Goal: Task Accomplishment & Management: Manage account settings

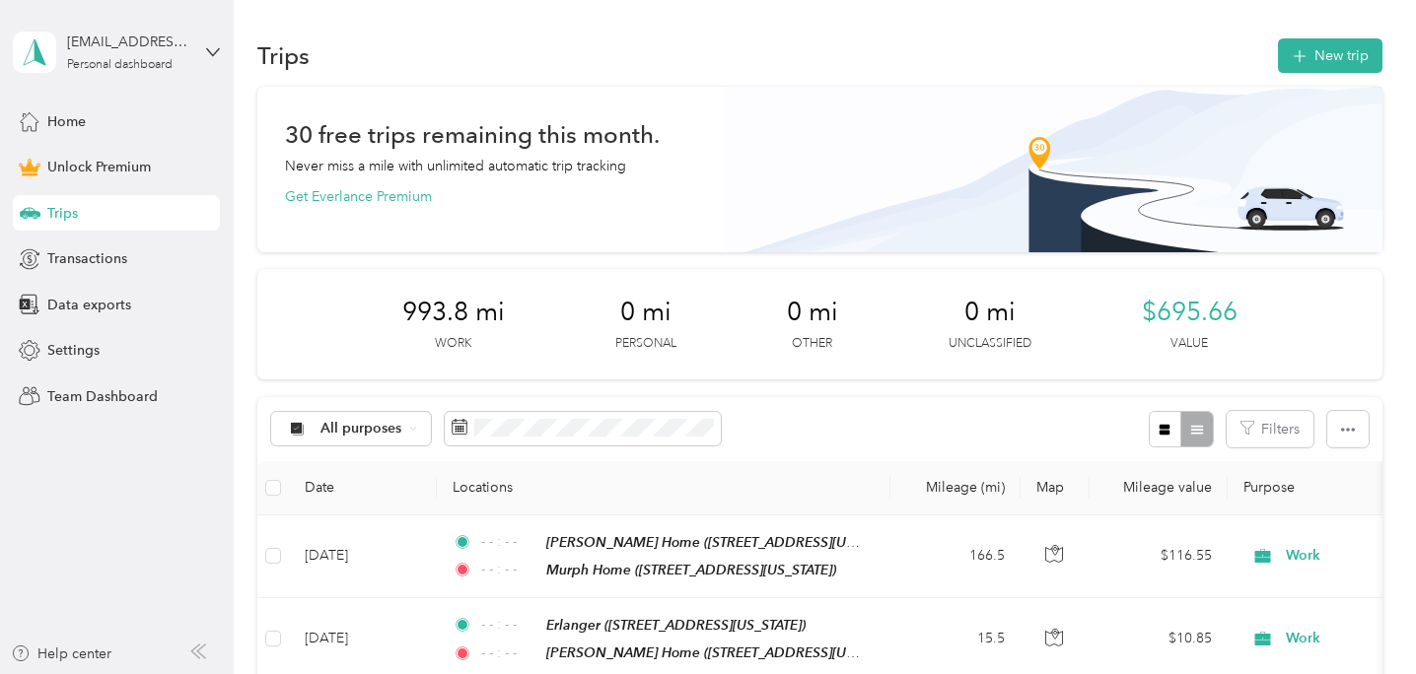
drag, startPoint x: 386, startPoint y: 223, endPoint x: 258, endPoint y: 315, distance: 156.8
click at [258, 315] on div "993.8 mi Work 0 mi Personal 0 mi Other 0 mi Unclassified $695.66 Value" at bounding box center [819, 324] width 1124 height 110
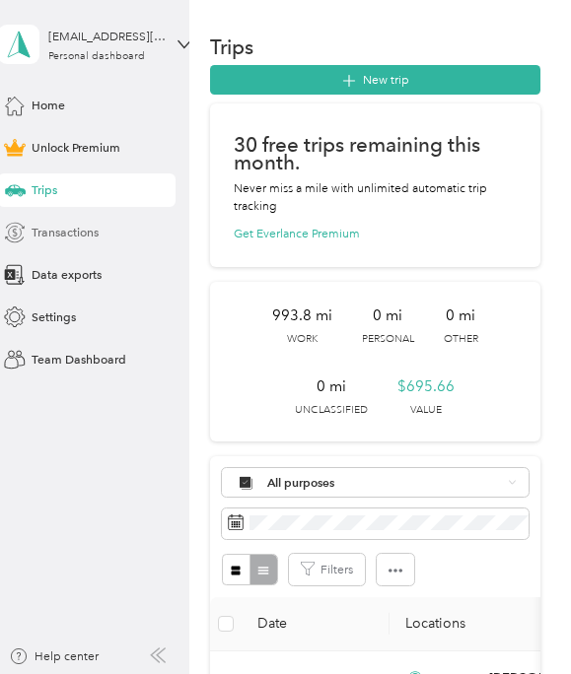
click at [62, 237] on span "Transactions" at bounding box center [65, 233] width 67 height 18
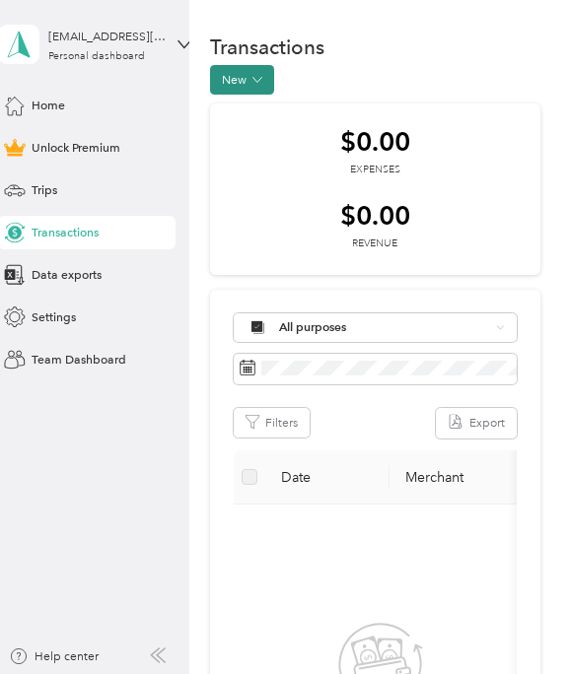
click at [258, 77] on icon "button" at bounding box center [257, 80] width 10 height 10
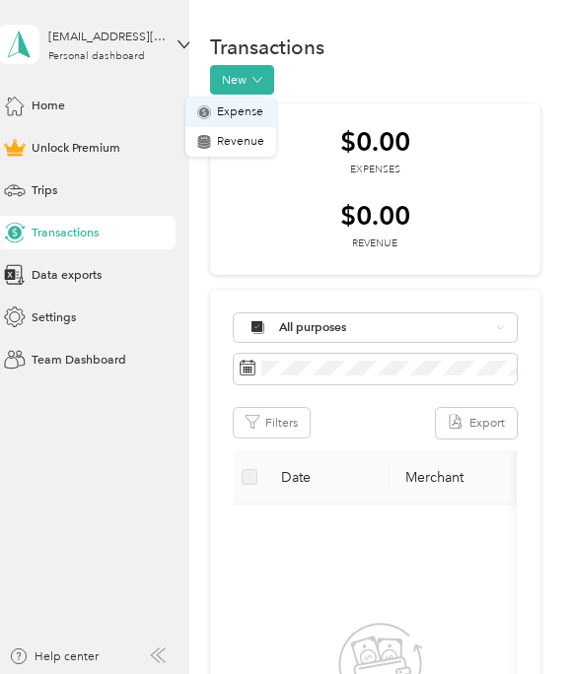
click at [247, 117] on span "Expense" at bounding box center [240, 113] width 46 height 18
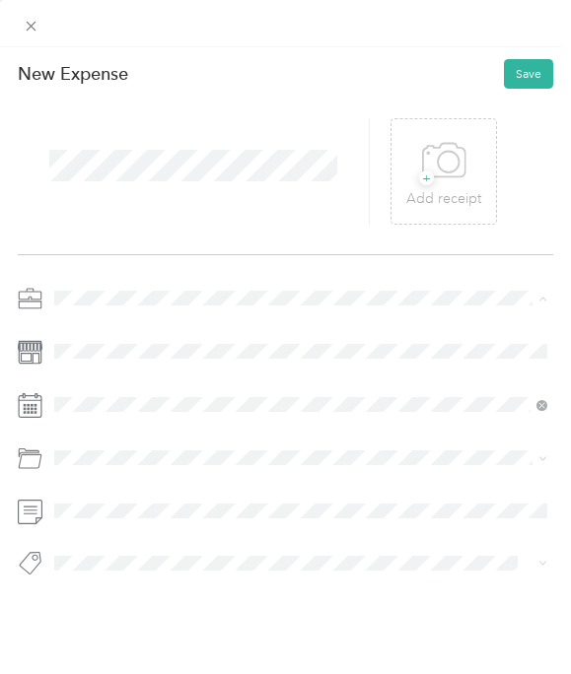
click at [96, 322] on div "Work" at bounding box center [300, 328] width 481 height 18
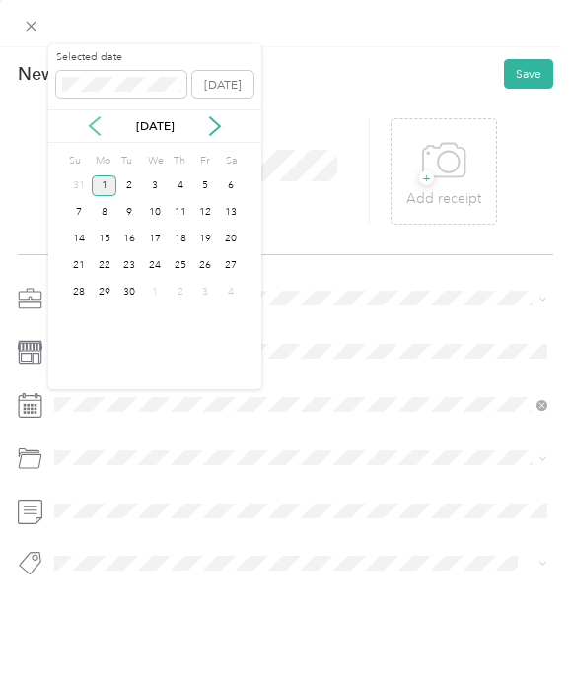
click at [95, 123] on icon at bounding box center [95, 126] width 20 height 20
click at [184, 268] on div "21" at bounding box center [181, 265] width 26 height 21
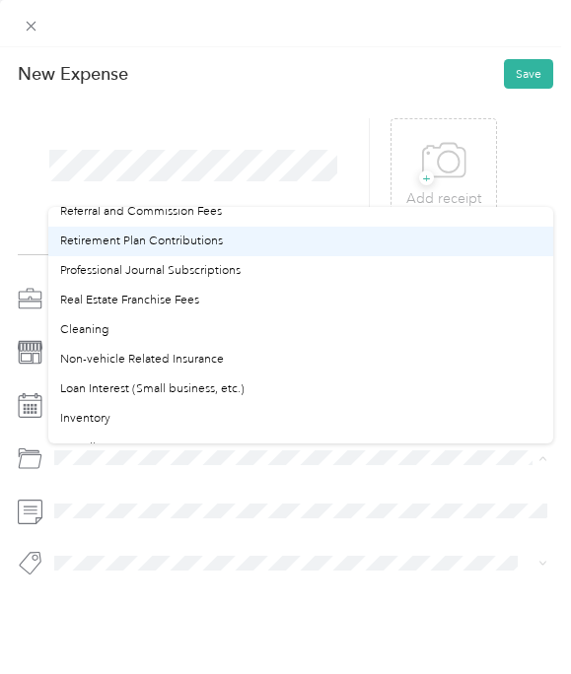
scroll to position [730, 0]
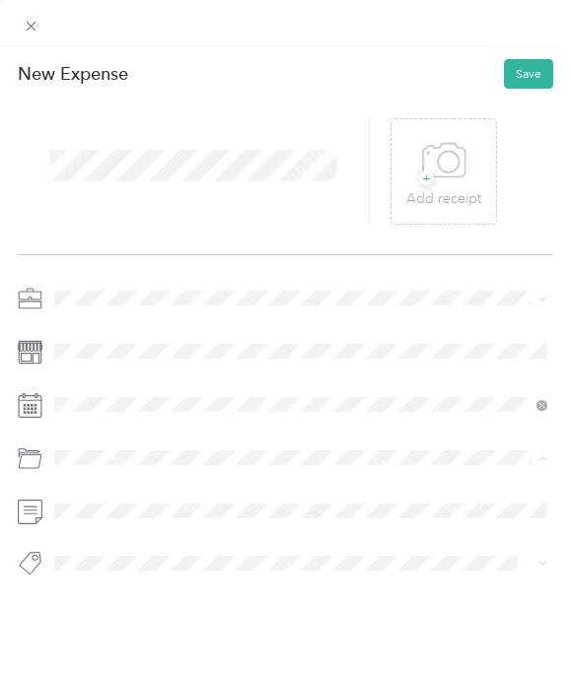
click at [212, 359] on span "Non-vehicle Related Insurance" at bounding box center [142, 358] width 164 height 15
click at [534, 65] on button "Save" at bounding box center [528, 74] width 49 height 30
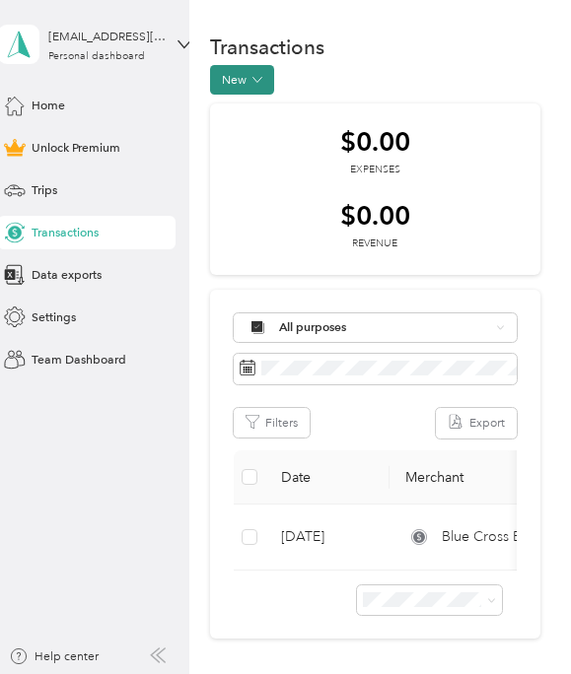
click at [245, 83] on button "New" at bounding box center [242, 80] width 64 height 30
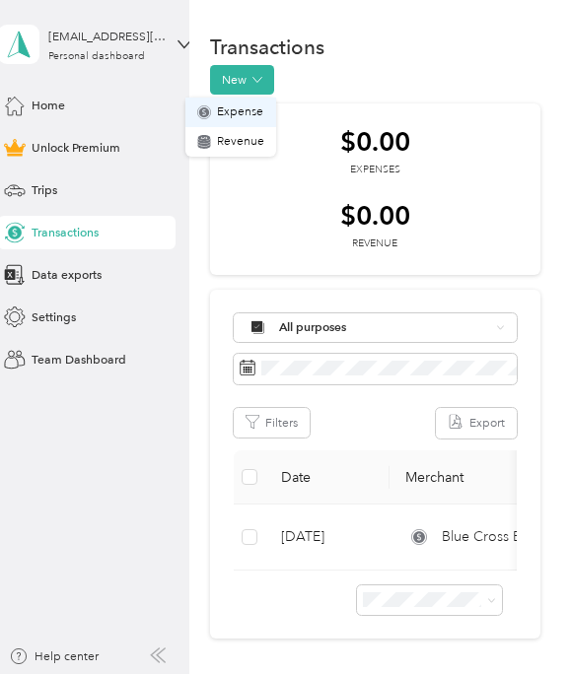
click at [243, 111] on span "Expense" at bounding box center [240, 113] width 46 height 18
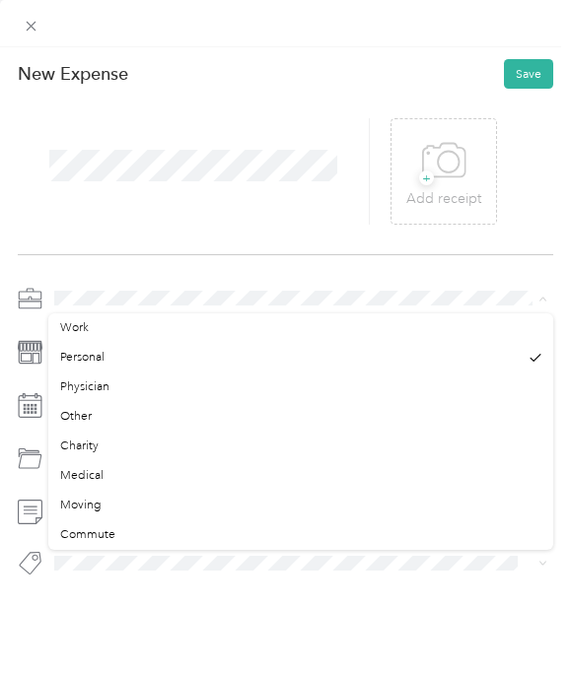
click at [157, 260] on div "New Expense Save + Add receipt" at bounding box center [285, 346] width 571 height 599
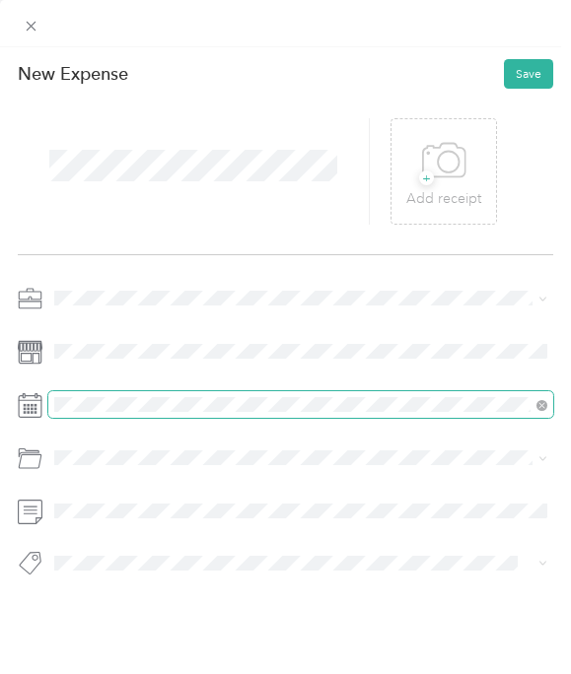
click at [137, 413] on span at bounding box center [300, 404] width 505 height 27
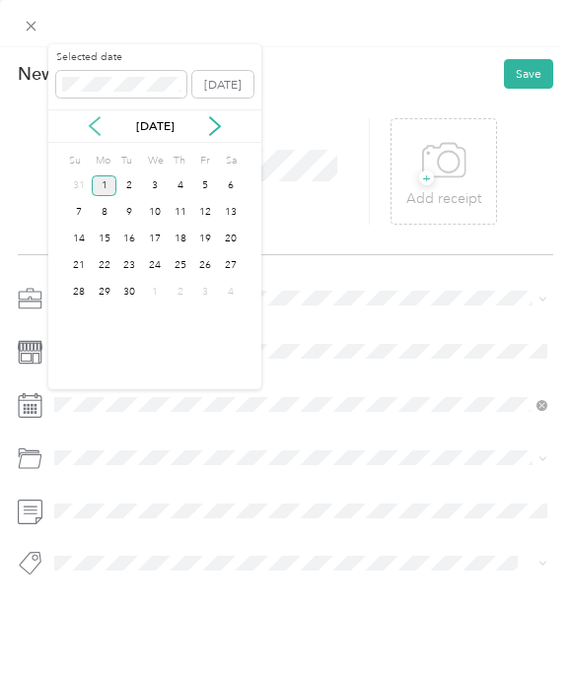
click at [92, 128] on icon at bounding box center [95, 127] width 10 height 18
click at [229, 237] on div "16" at bounding box center [231, 239] width 26 height 21
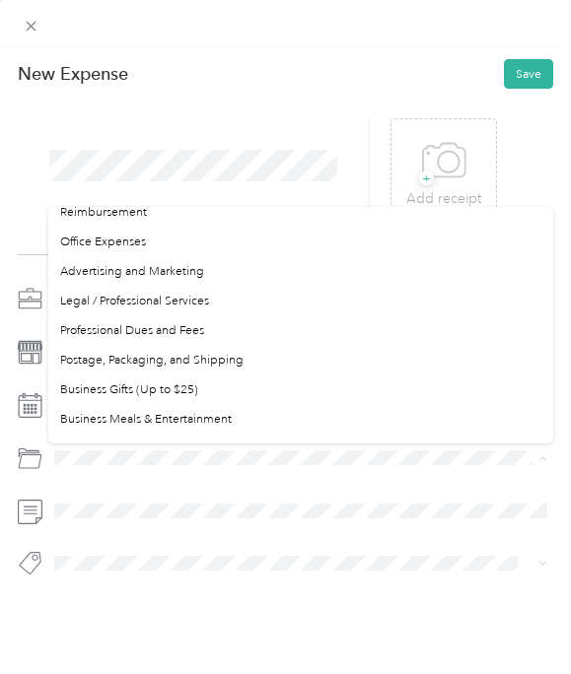
scroll to position [493, 0]
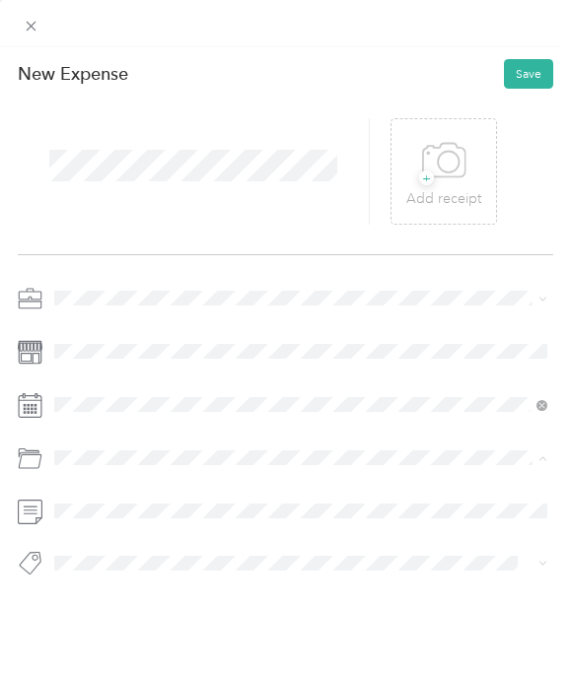
click at [176, 297] on span "Legal / Professional Services" at bounding box center [134, 299] width 149 height 15
drag, startPoint x: 532, startPoint y: 74, endPoint x: 26, endPoint y: 250, distance: 536.7
click at [532, 75] on button "Save" at bounding box center [528, 74] width 49 height 30
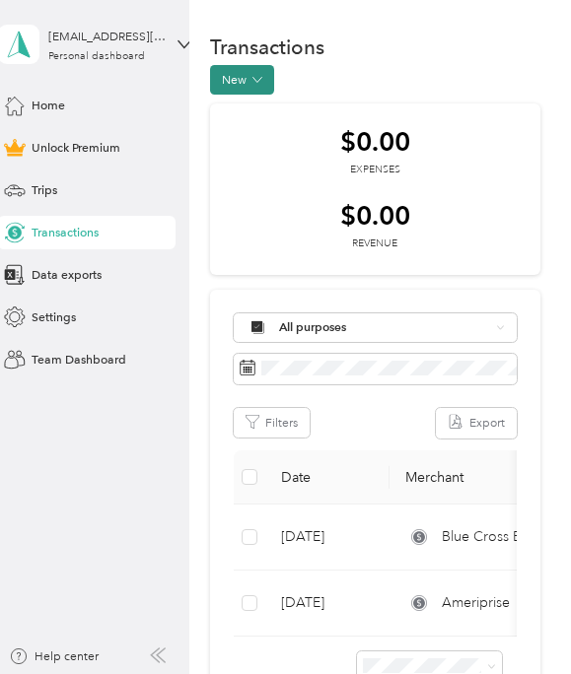
click at [257, 81] on icon "button" at bounding box center [257, 80] width 10 height 10
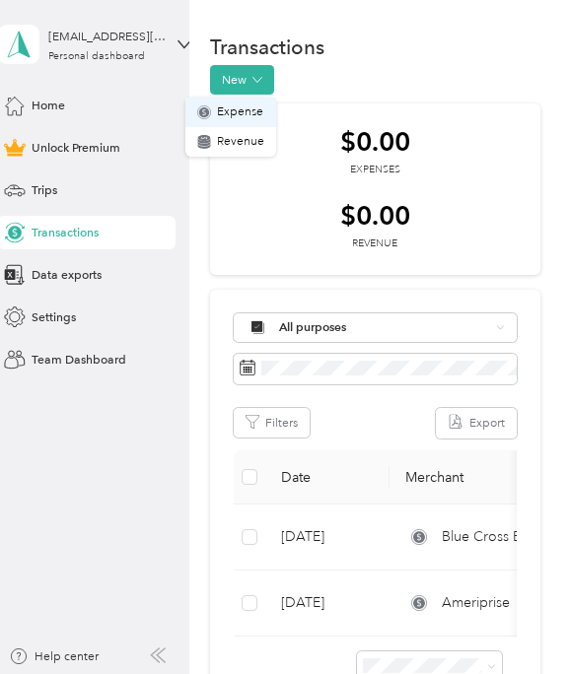
click at [253, 116] on span "Expense" at bounding box center [240, 113] width 46 height 18
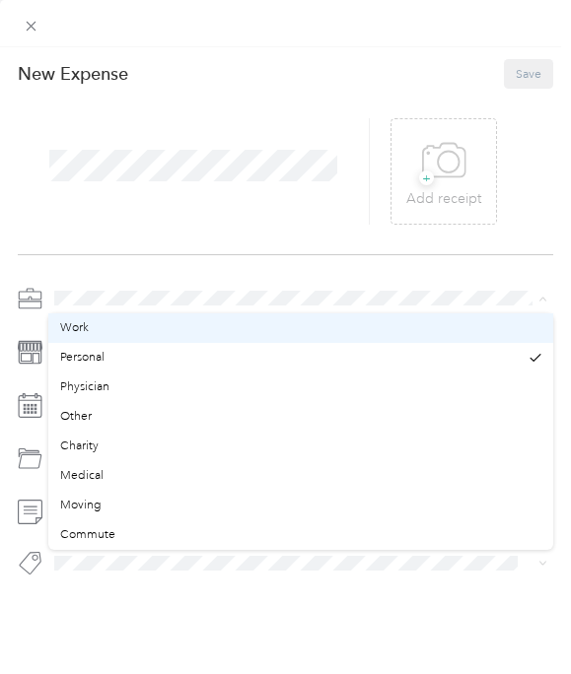
click at [100, 330] on div "Work" at bounding box center [300, 328] width 481 height 18
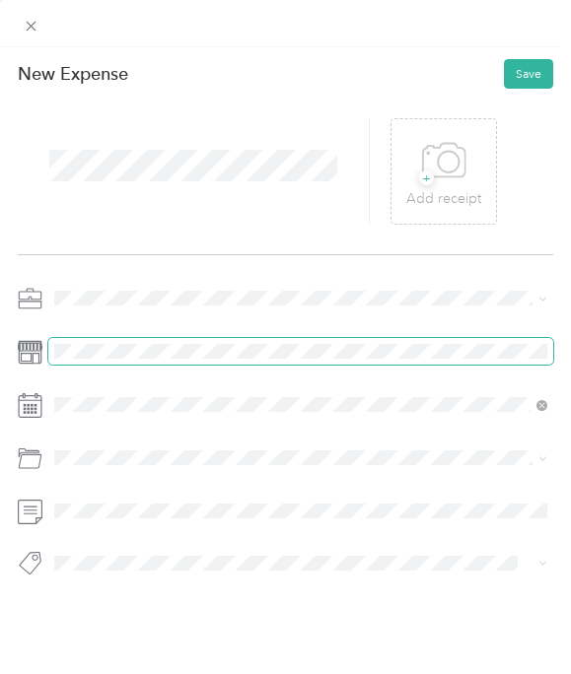
click at [119, 362] on span at bounding box center [300, 351] width 505 height 27
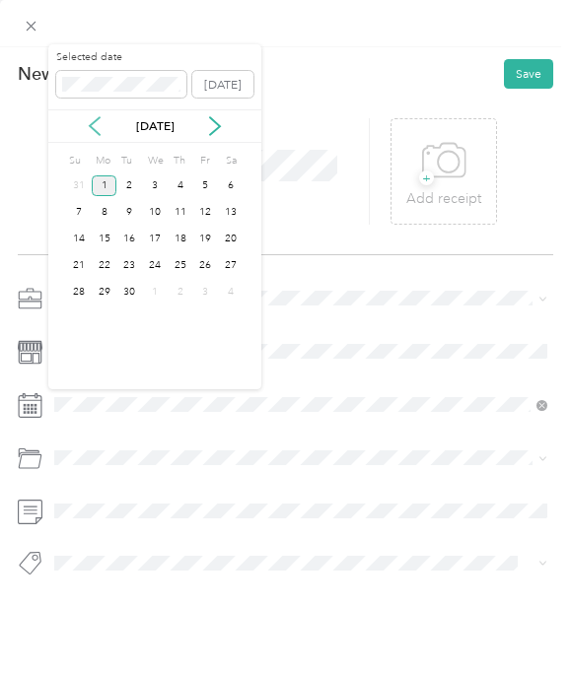
click at [97, 119] on icon at bounding box center [95, 127] width 10 height 18
click at [98, 121] on icon at bounding box center [95, 126] width 20 height 20
click at [182, 293] on div "31" at bounding box center [181, 292] width 26 height 21
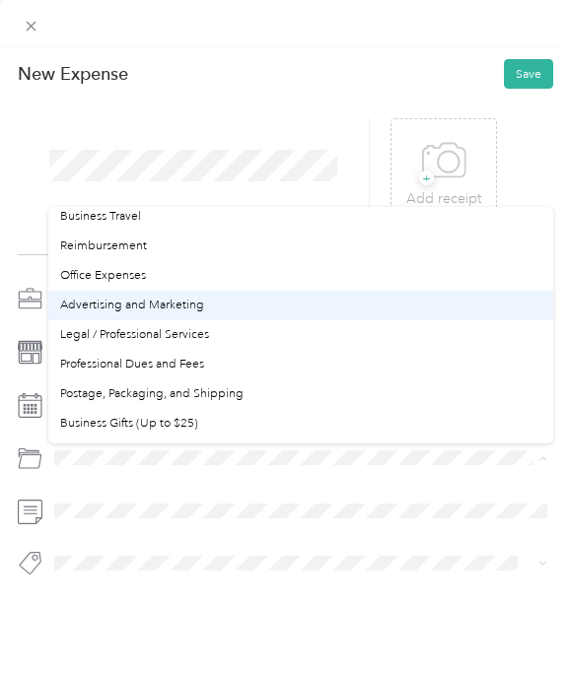
scroll to position [450, 0]
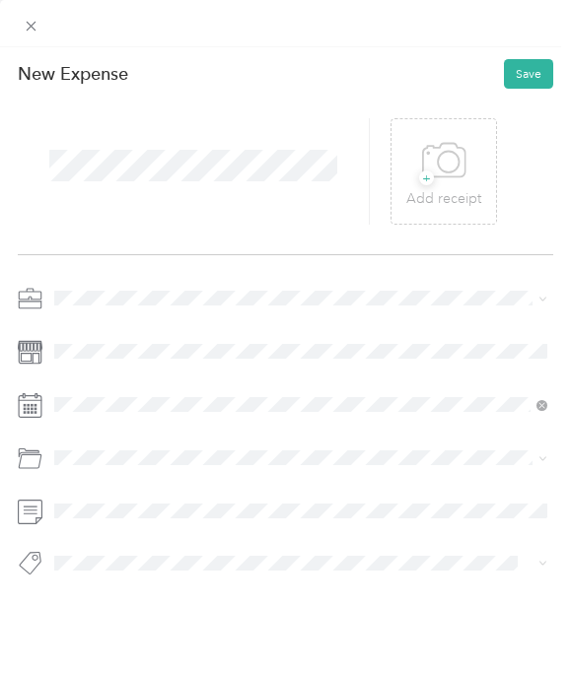
click at [162, 275] on div "Office Expenses" at bounding box center [300, 275] width 481 height 18
click at [524, 73] on button "Save" at bounding box center [528, 74] width 49 height 30
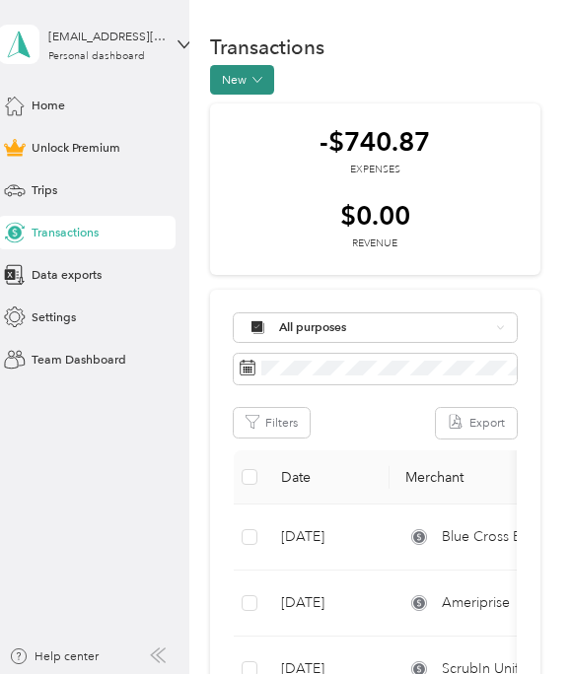
click at [262, 86] on span "button" at bounding box center [257, 80] width 10 height 14
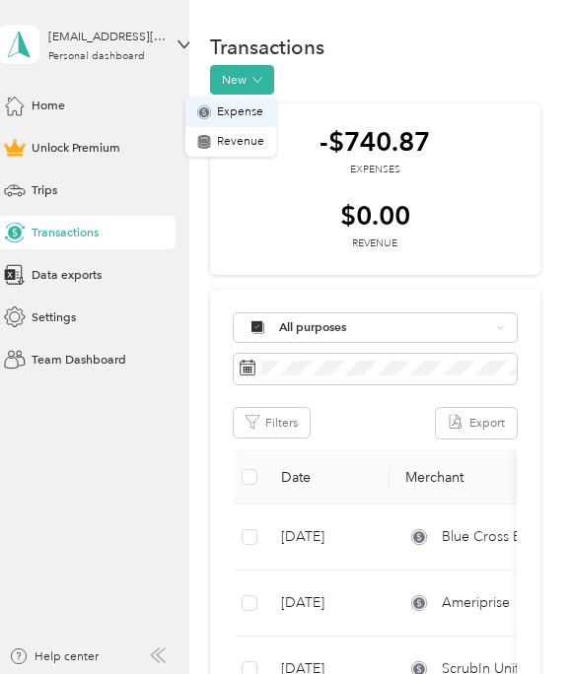
click at [240, 117] on span "Expense" at bounding box center [240, 113] width 46 height 18
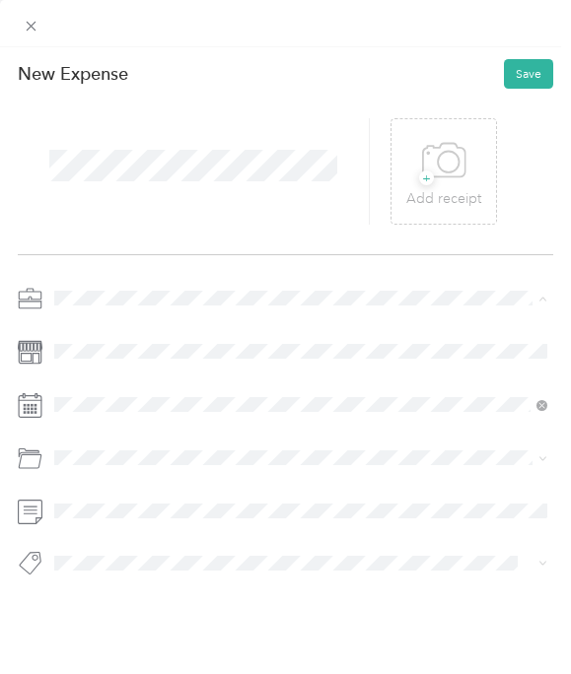
click at [106, 334] on li "Work" at bounding box center [300, 329] width 505 height 30
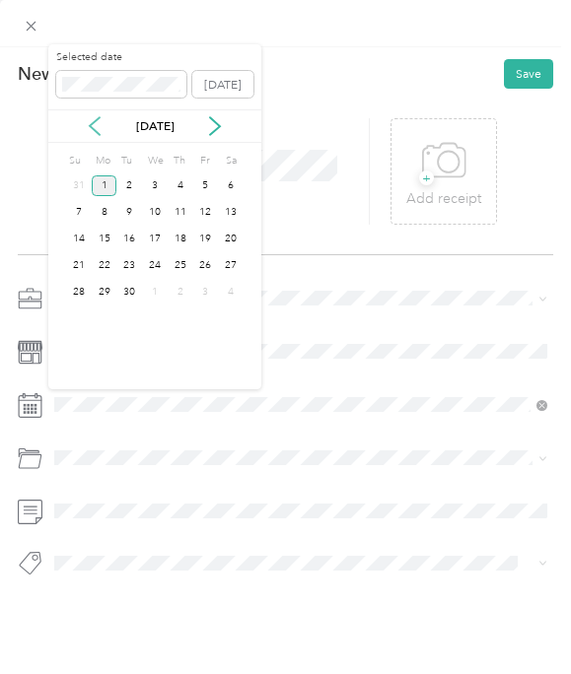
click at [92, 123] on icon at bounding box center [95, 127] width 10 height 18
click at [93, 123] on icon at bounding box center [95, 127] width 10 height 18
click at [133, 238] on div "15" at bounding box center [129, 239] width 26 height 21
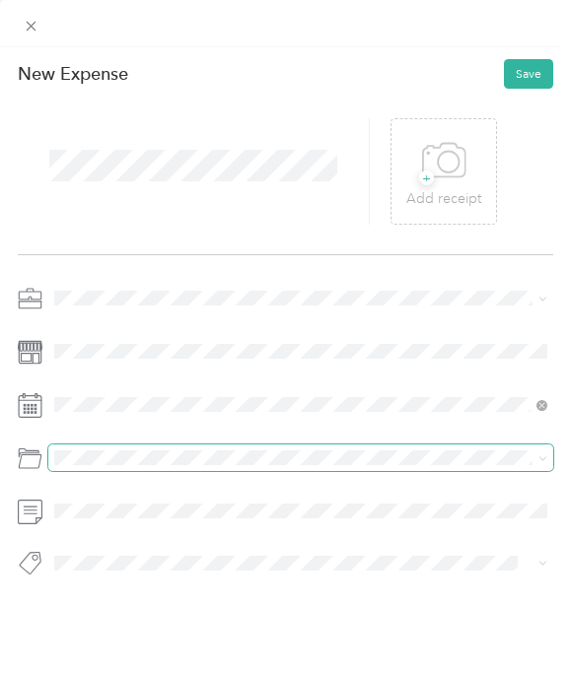
click at [141, 467] on span at bounding box center [300, 458] width 505 height 27
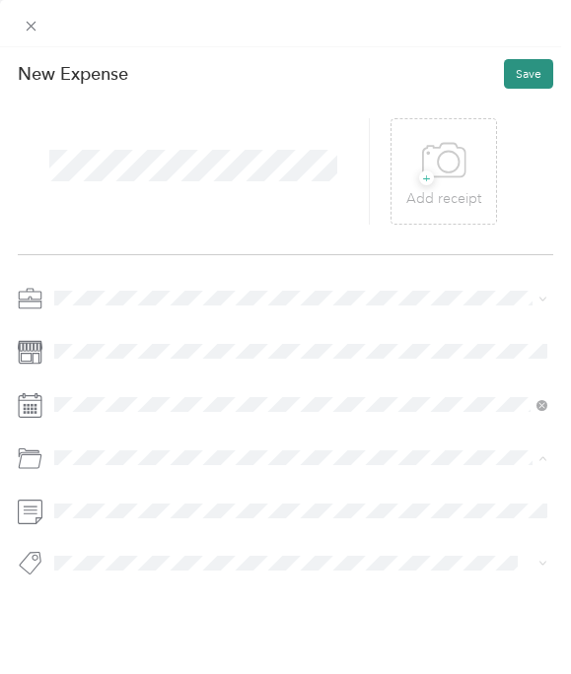
click at [535, 77] on button "Save" at bounding box center [528, 74] width 49 height 30
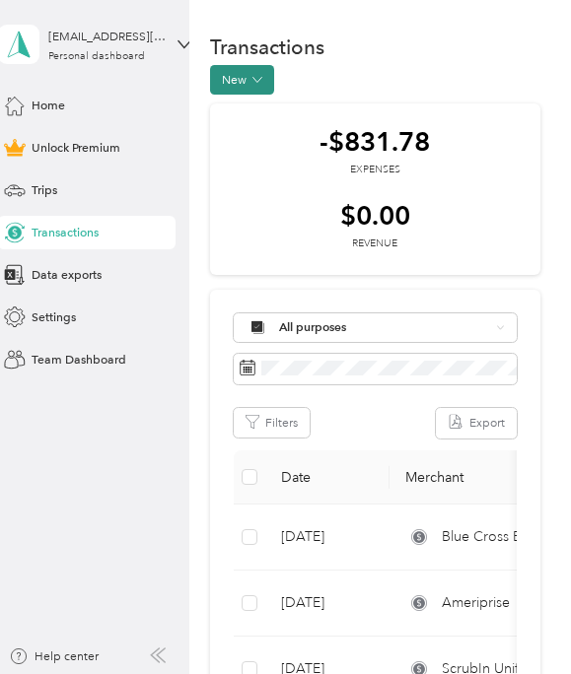
click at [257, 84] on icon "button" at bounding box center [257, 80] width 10 height 10
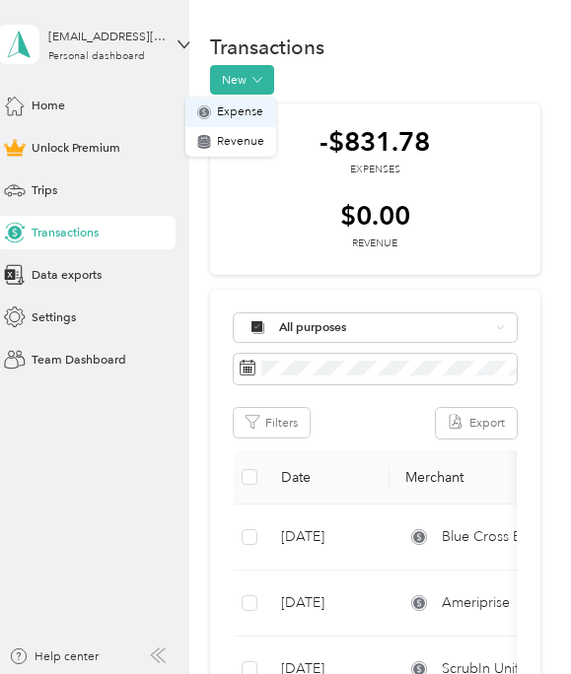
click at [240, 120] on span "Expense" at bounding box center [240, 113] width 46 height 18
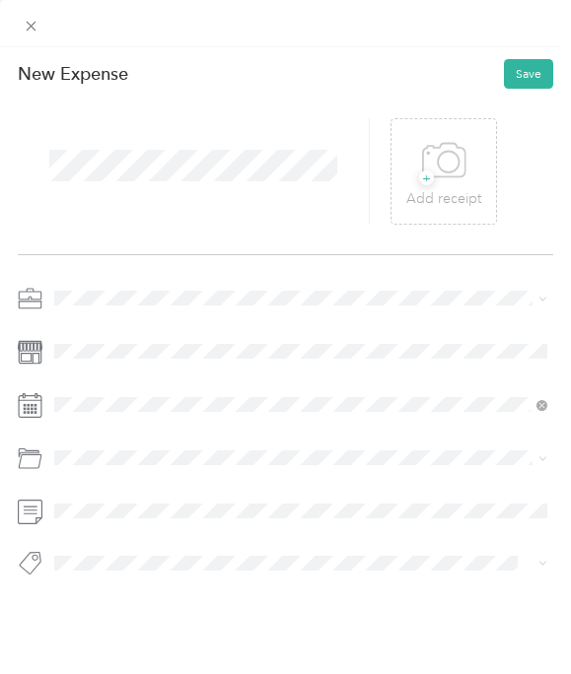
click at [107, 330] on div "Work" at bounding box center [300, 327] width 481 height 18
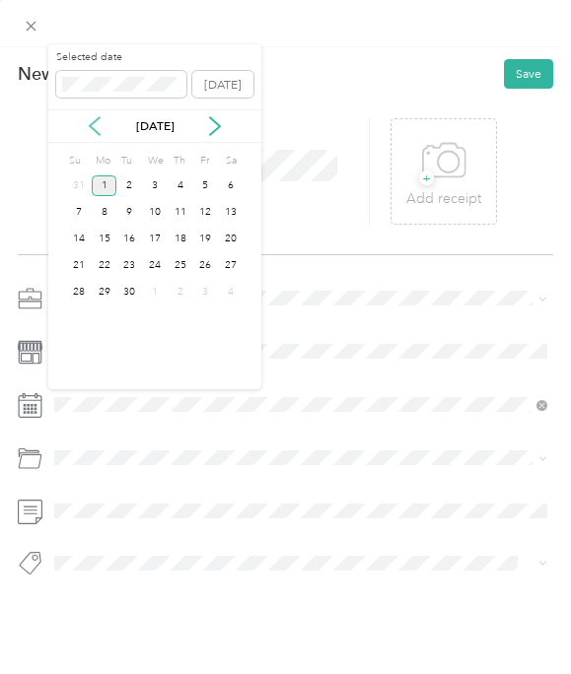
click at [98, 124] on icon at bounding box center [95, 126] width 20 height 20
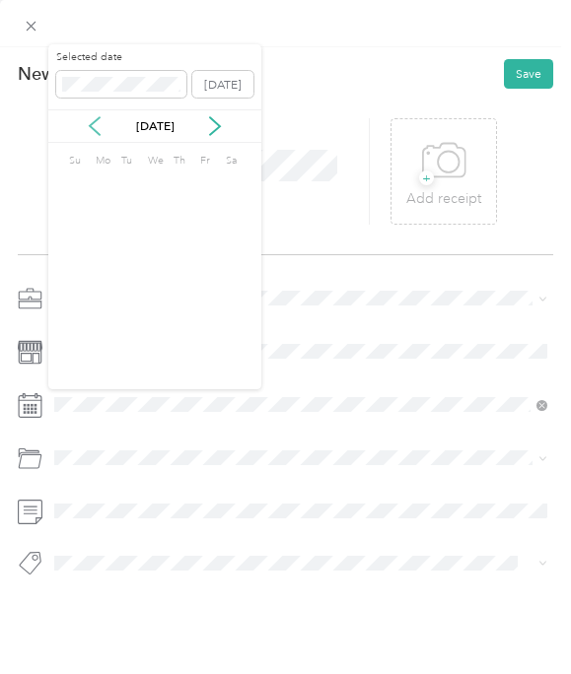
click at [98, 124] on icon at bounding box center [95, 126] width 20 height 20
click at [108, 239] on div "16" at bounding box center [105, 239] width 26 height 21
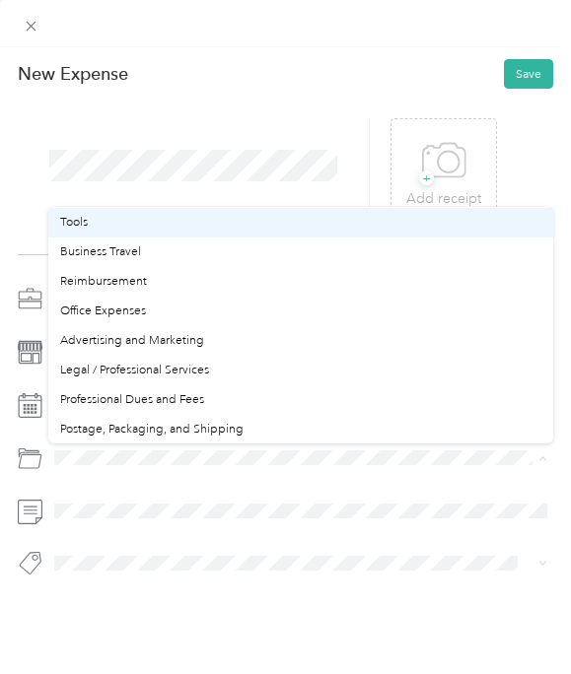
scroll to position [428, 0]
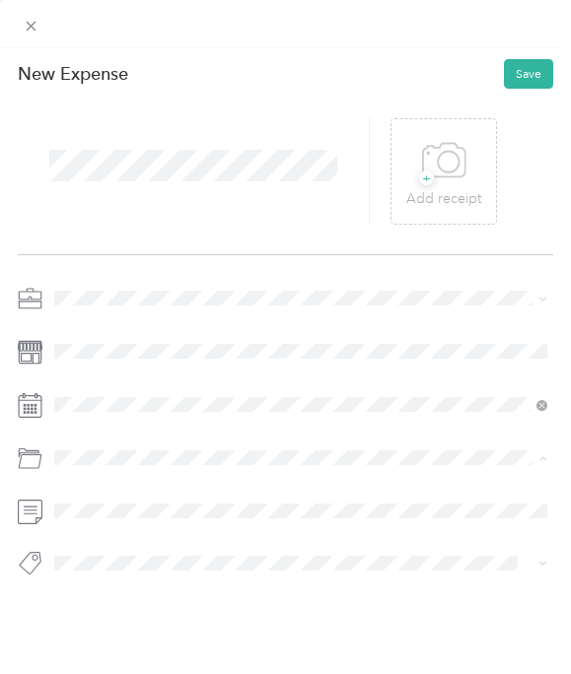
click at [162, 360] on span "Legal / Professional Services" at bounding box center [134, 364] width 149 height 15
click at [529, 71] on button "Save" at bounding box center [528, 74] width 49 height 30
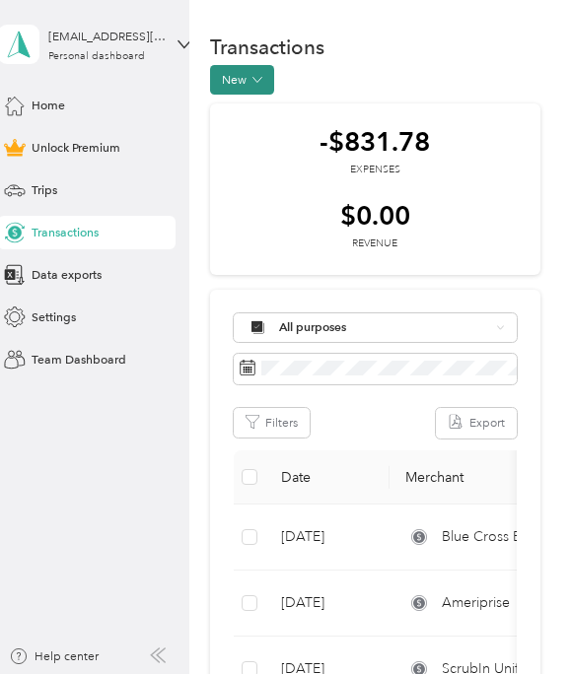
click at [261, 82] on icon "button" at bounding box center [257, 80] width 10 height 10
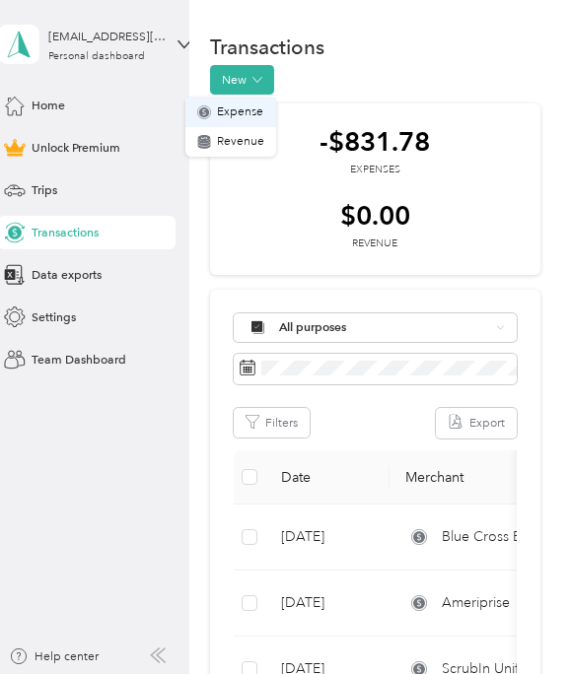
click at [248, 114] on span "Expense" at bounding box center [240, 113] width 46 height 18
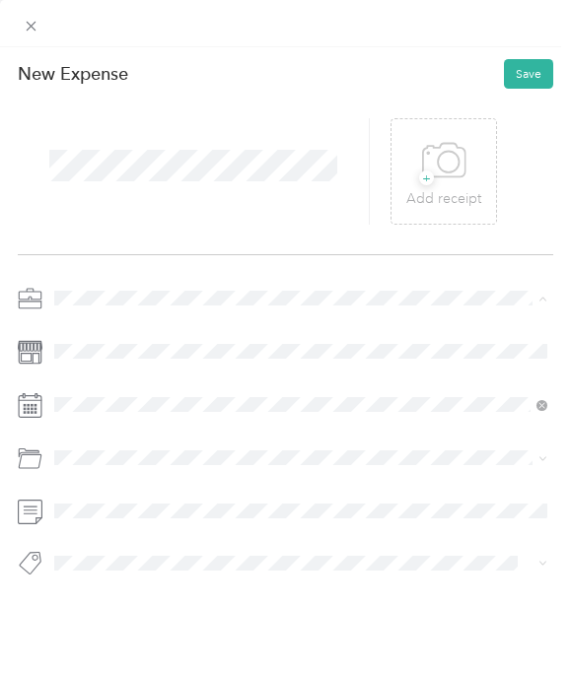
click at [112, 331] on div "Work" at bounding box center [300, 328] width 481 height 18
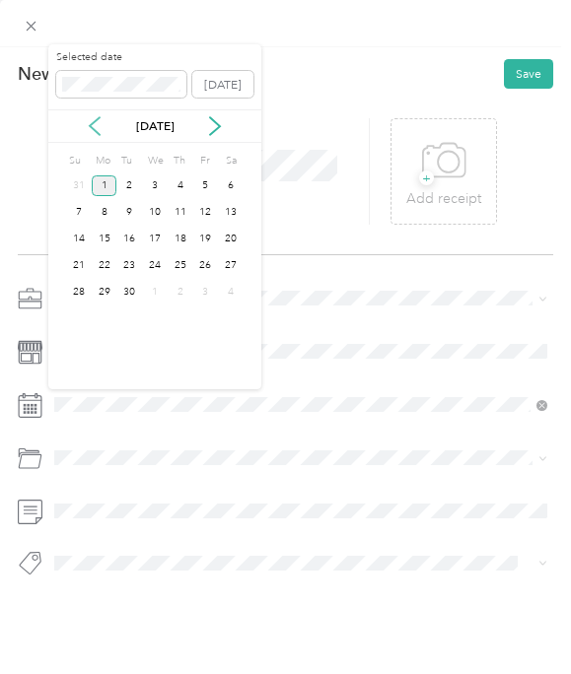
click at [94, 124] on icon at bounding box center [95, 126] width 20 height 20
click at [92, 131] on icon at bounding box center [95, 126] width 20 height 20
click at [154, 184] on div "4" at bounding box center [155, 186] width 26 height 21
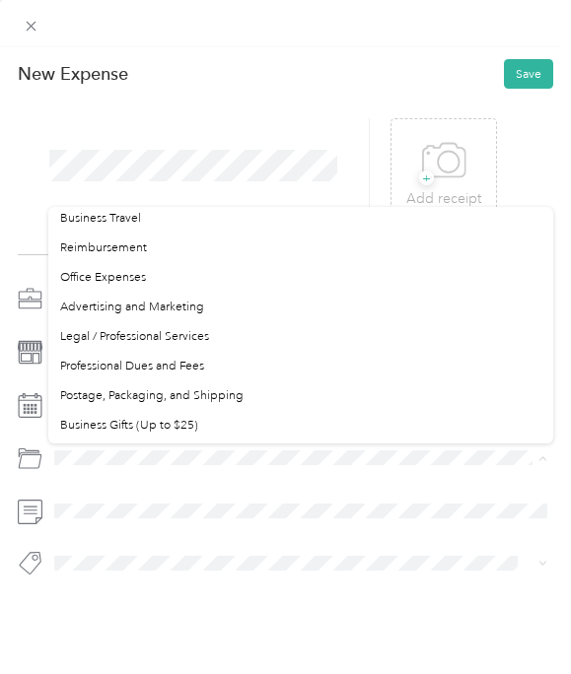
scroll to position [467, 0]
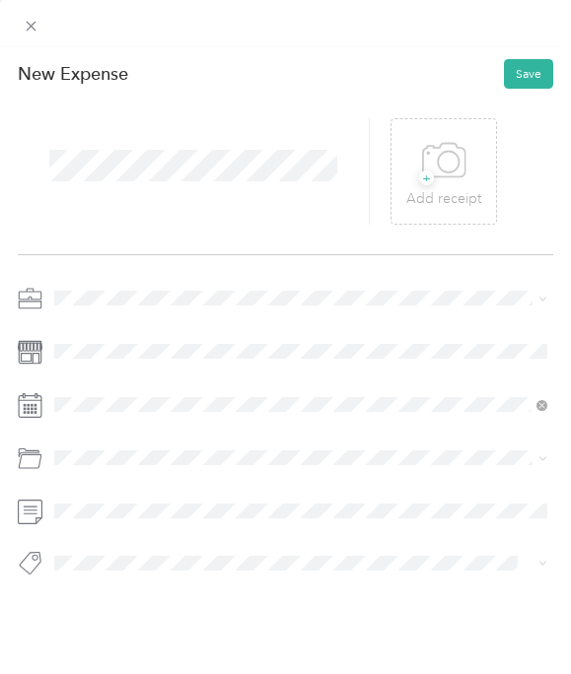
click at [166, 349] on span "Professional Dues and Fees" at bounding box center [132, 354] width 144 height 15
click at [529, 81] on button "Save" at bounding box center [528, 74] width 49 height 30
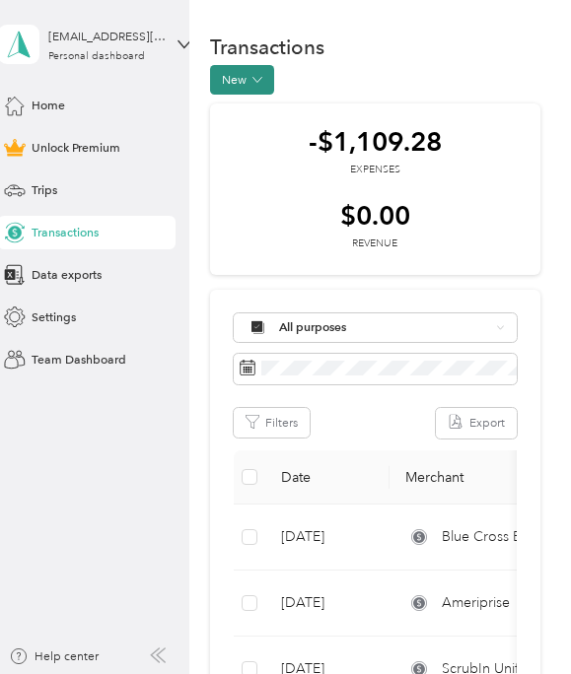
click at [262, 84] on icon "button" at bounding box center [257, 80] width 10 height 10
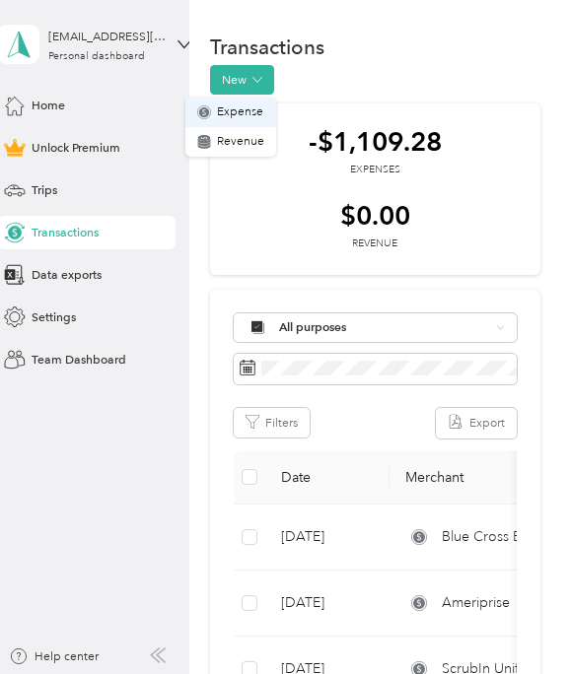
click at [218, 114] on span "Expense" at bounding box center [240, 113] width 46 height 18
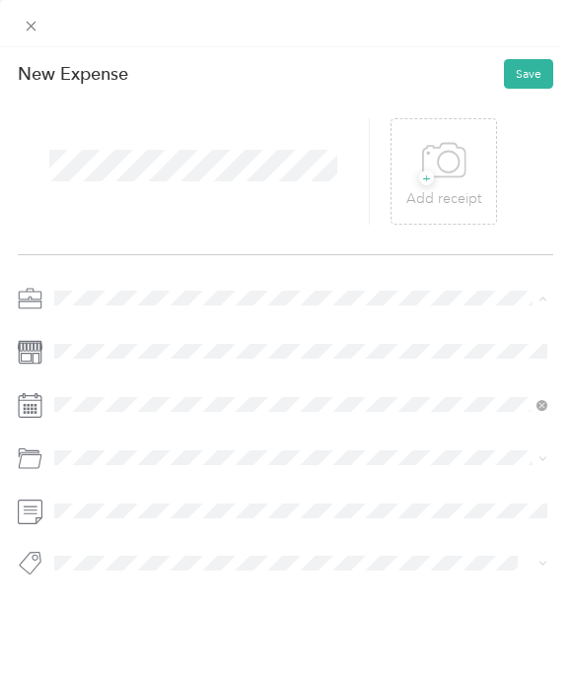
click at [103, 327] on div "Work" at bounding box center [300, 328] width 481 height 18
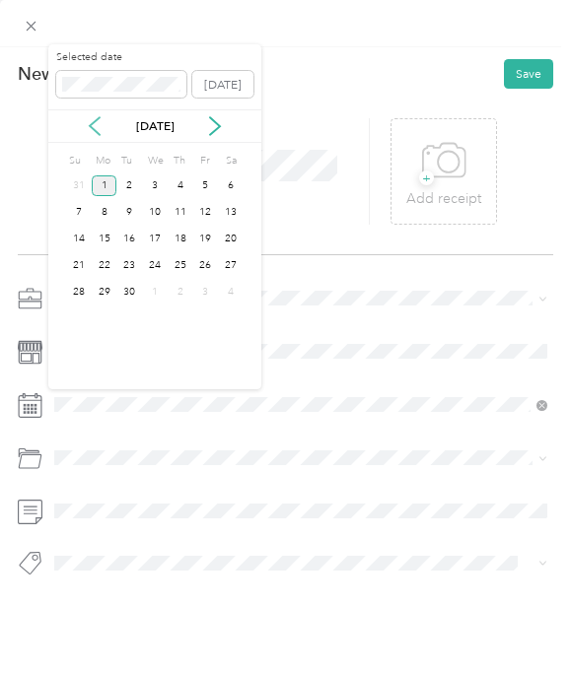
click at [95, 123] on icon at bounding box center [95, 126] width 20 height 20
click at [92, 130] on icon at bounding box center [95, 126] width 20 height 20
click at [202, 240] on div "16" at bounding box center [206, 239] width 26 height 21
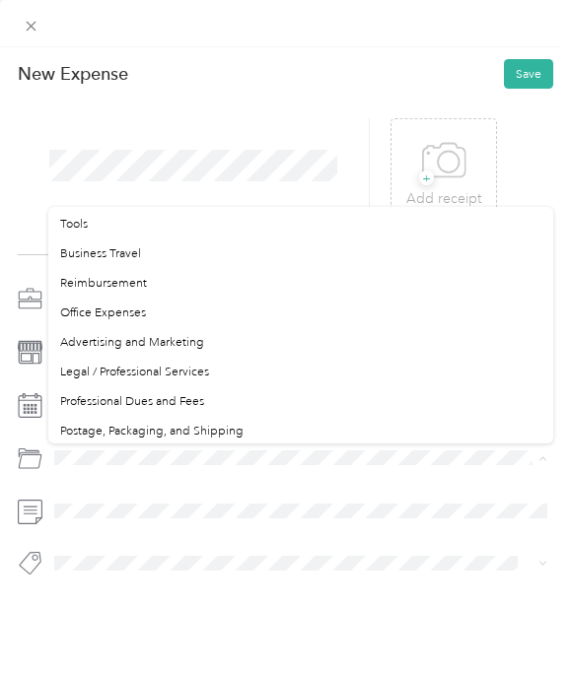
scroll to position [415, 0]
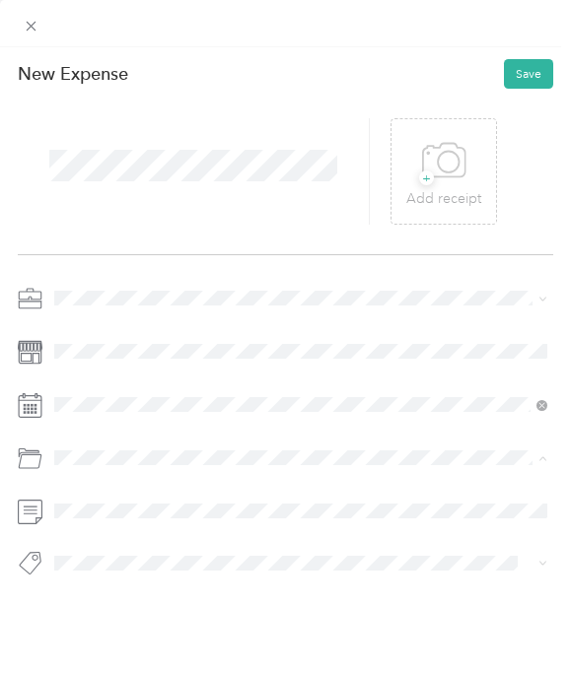
click at [176, 377] on span "Legal / Professional Services" at bounding box center [134, 377] width 149 height 15
click at [536, 69] on button "Save" at bounding box center [528, 74] width 49 height 30
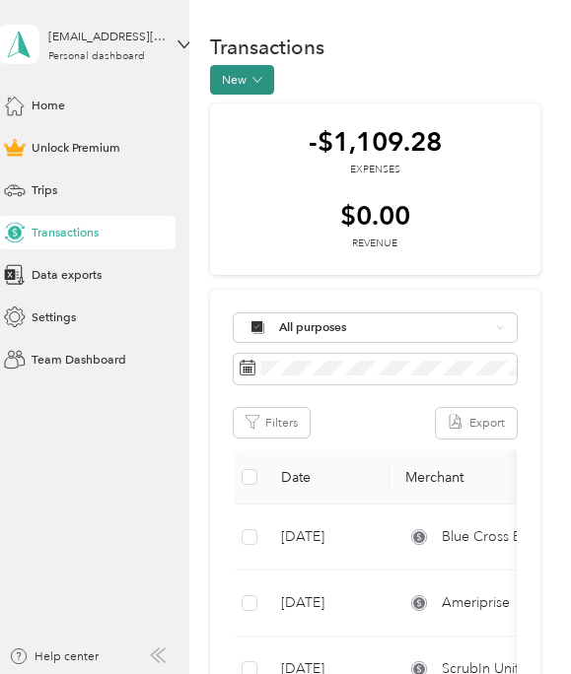
click at [256, 78] on icon "button" at bounding box center [257, 80] width 10 height 10
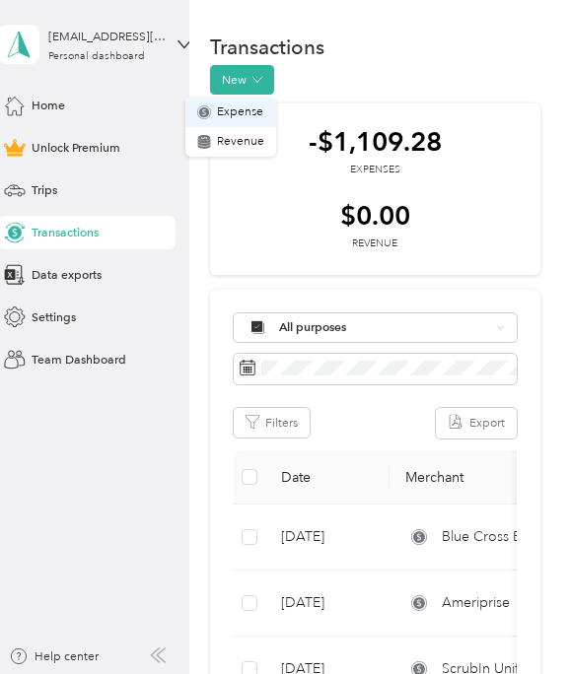
click at [246, 111] on span "Expense" at bounding box center [240, 113] width 46 height 18
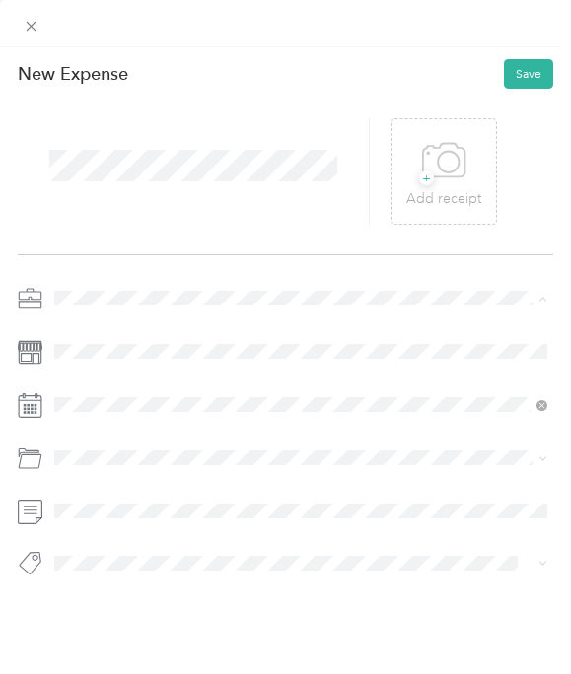
click at [96, 326] on div "Work" at bounding box center [300, 328] width 481 height 18
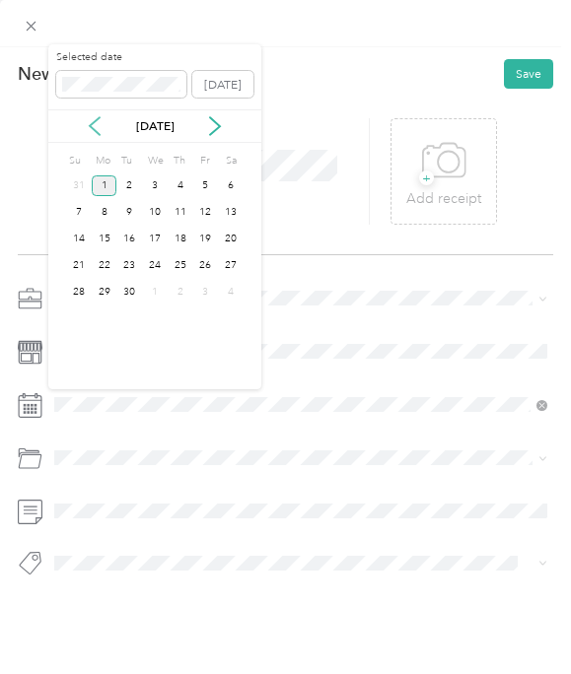
click at [92, 124] on icon at bounding box center [95, 127] width 10 height 18
click at [204, 186] on div "2" at bounding box center [206, 186] width 26 height 21
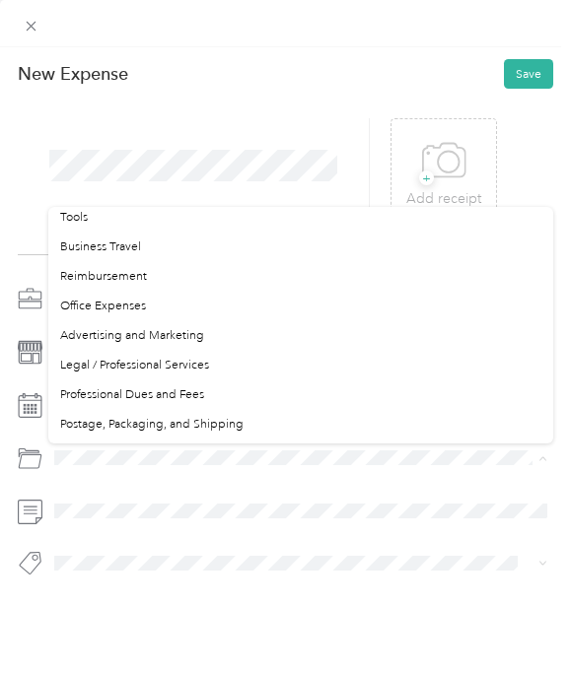
scroll to position [443, 0]
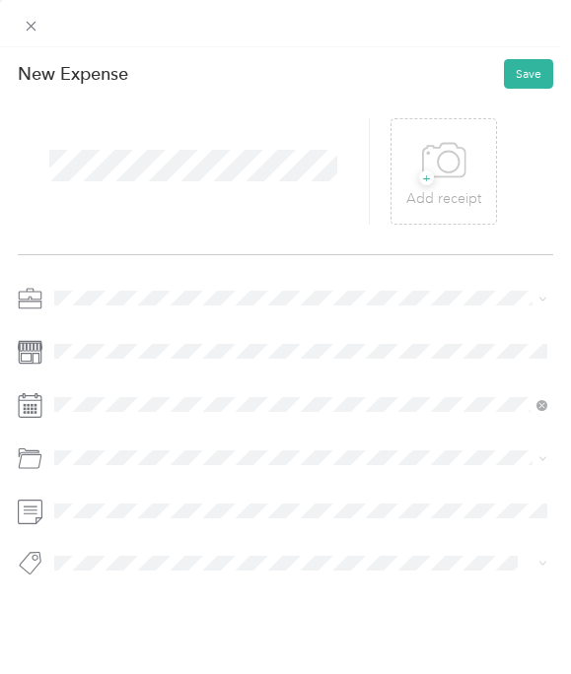
click at [193, 378] on div "Professional Dues and Fees" at bounding box center [300, 380] width 481 height 18
click at [533, 72] on button "Save" at bounding box center [528, 74] width 49 height 30
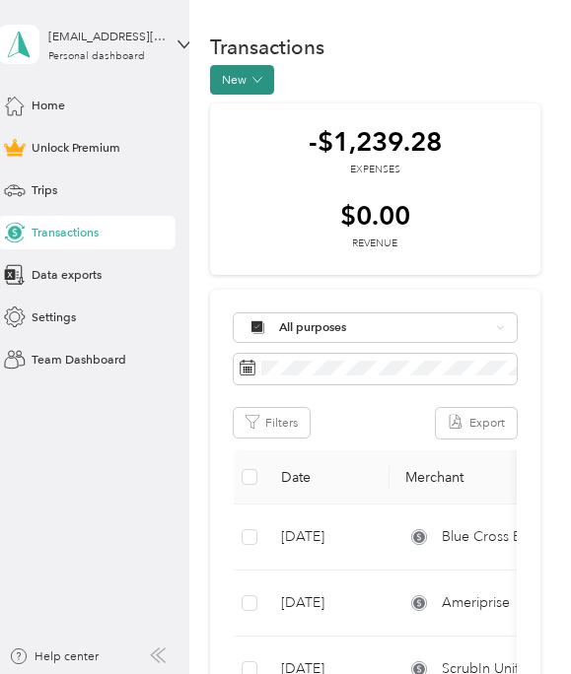
click at [261, 82] on icon "button" at bounding box center [257, 80] width 10 height 10
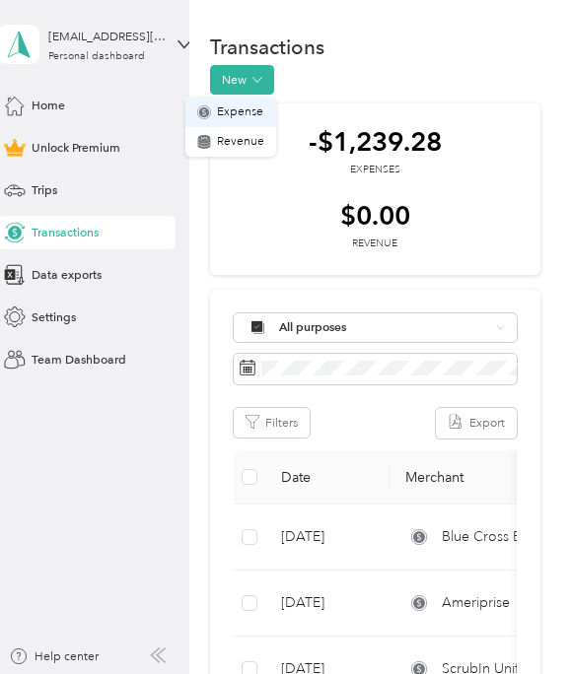
click at [246, 115] on span "Expense" at bounding box center [240, 113] width 46 height 18
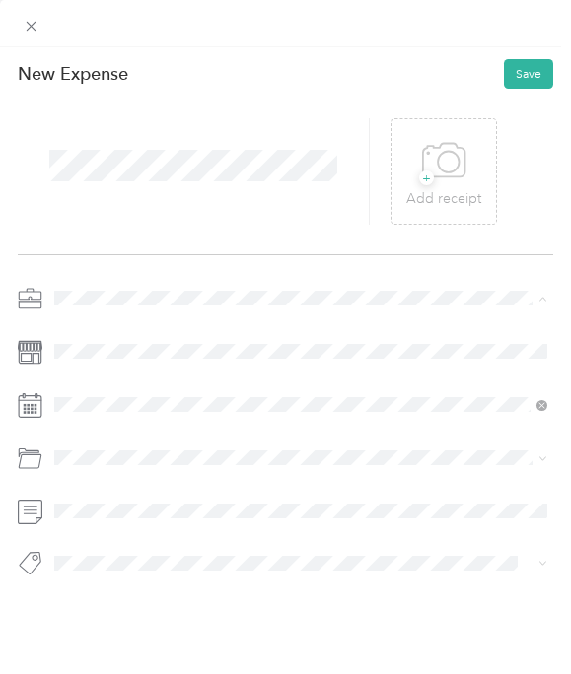
click at [115, 324] on div "Work" at bounding box center [300, 328] width 481 height 18
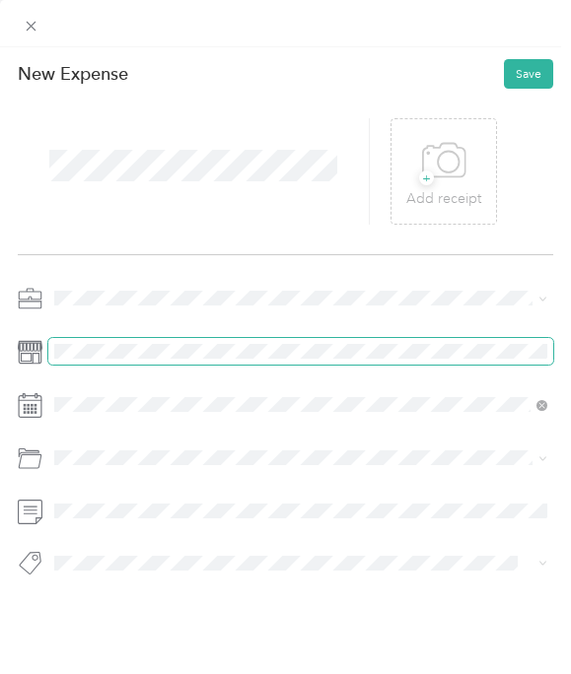
click at [98, 361] on span at bounding box center [300, 351] width 505 height 27
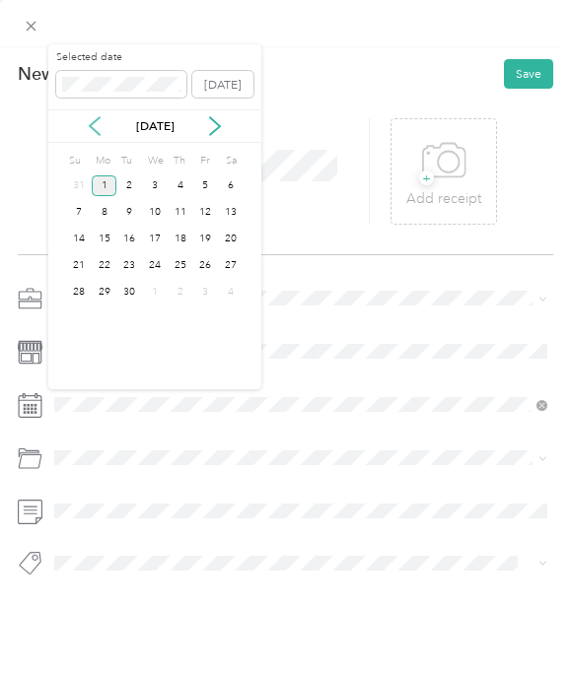
click at [88, 126] on icon at bounding box center [95, 126] width 20 height 20
click at [90, 125] on icon at bounding box center [95, 127] width 10 height 18
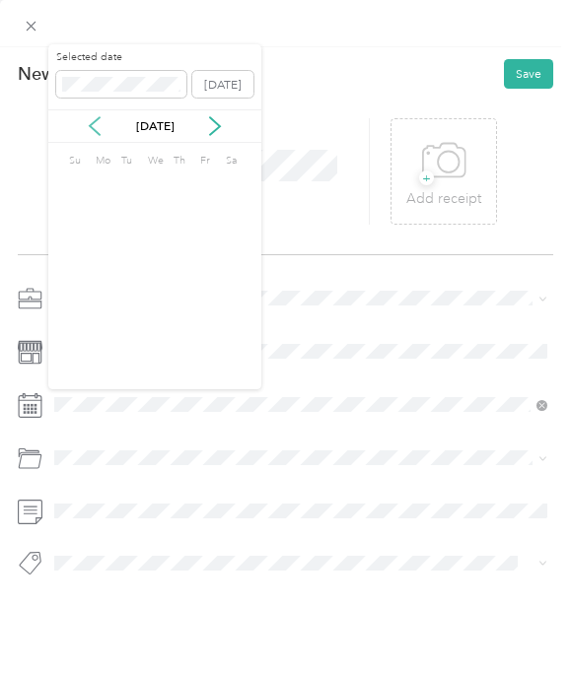
click at [90, 125] on icon at bounding box center [95, 127] width 10 height 18
click at [91, 125] on icon at bounding box center [95, 127] width 10 height 18
click at [158, 240] on div "16" at bounding box center [155, 239] width 26 height 21
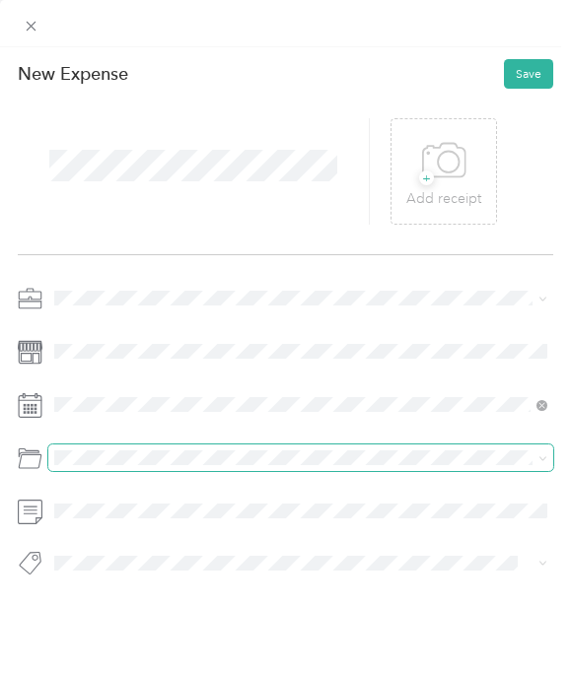
click at [132, 448] on span at bounding box center [300, 458] width 505 height 27
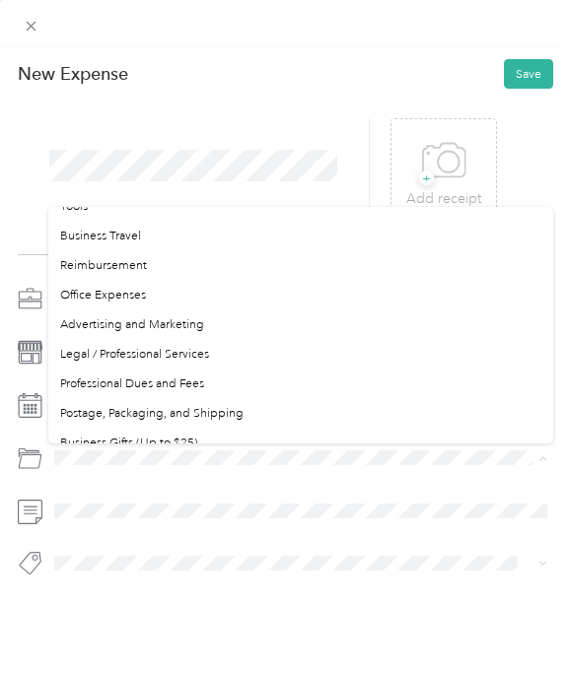
scroll to position [441, 0]
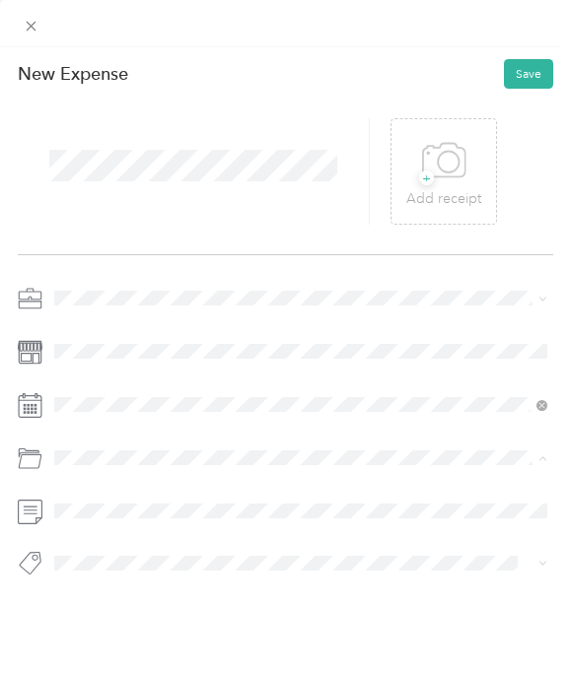
click at [185, 354] on li "Legal / Professional Services" at bounding box center [300, 352] width 505 height 30
click at [536, 76] on button "Save" at bounding box center [528, 74] width 49 height 30
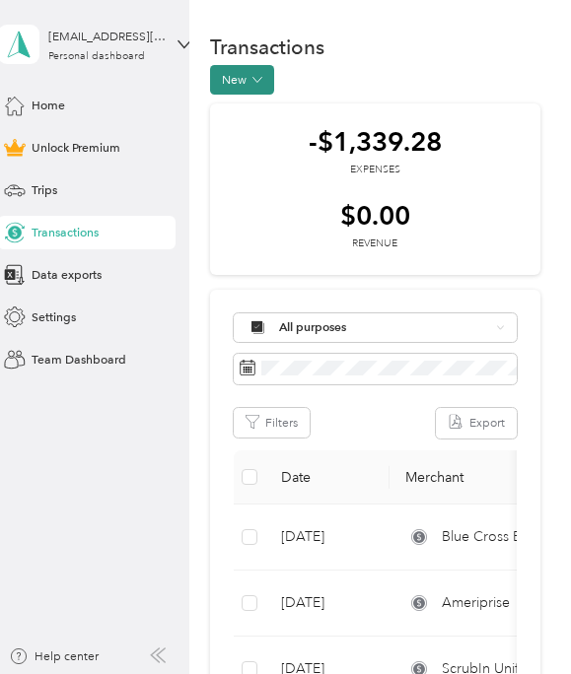
click at [263, 78] on button "New" at bounding box center [242, 80] width 64 height 30
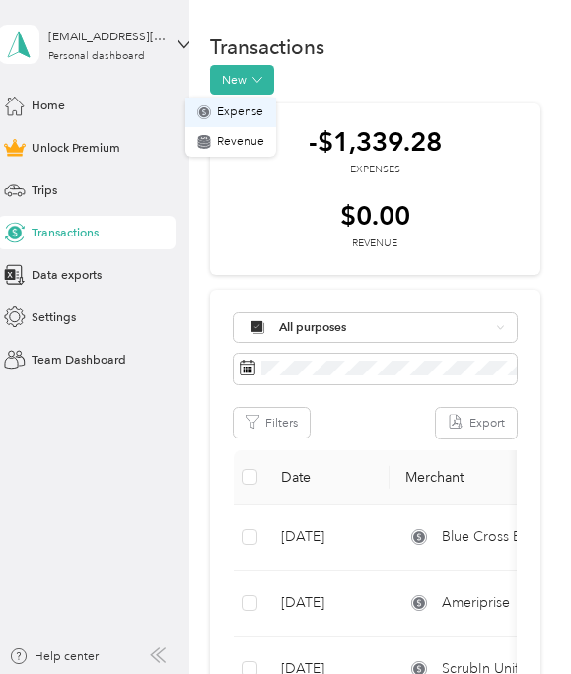
click at [238, 118] on span "Expense" at bounding box center [240, 113] width 46 height 18
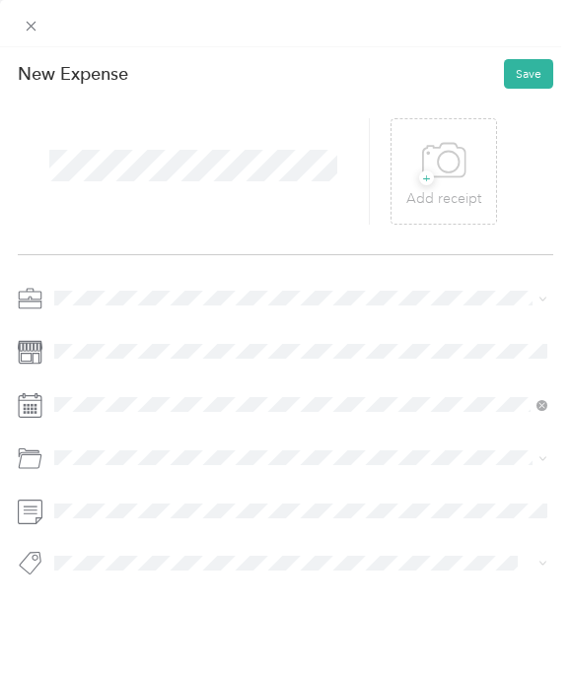
click at [106, 330] on div "Work" at bounding box center [300, 328] width 481 height 18
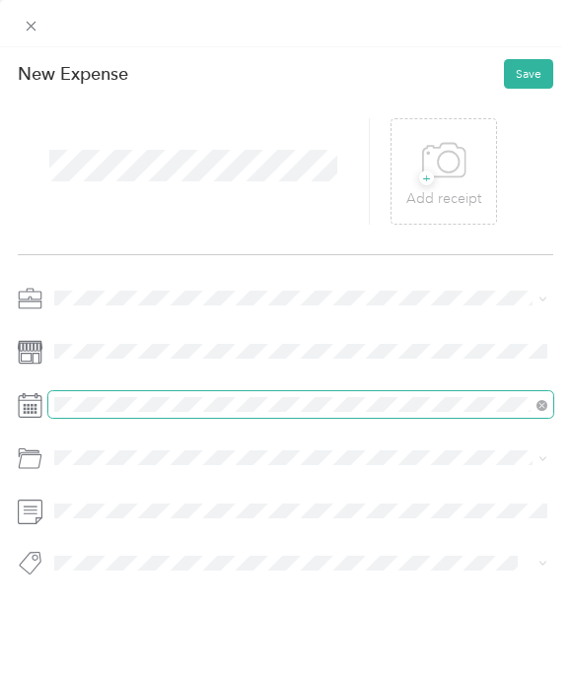
click at [111, 413] on span at bounding box center [300, 404] width 505 height 27
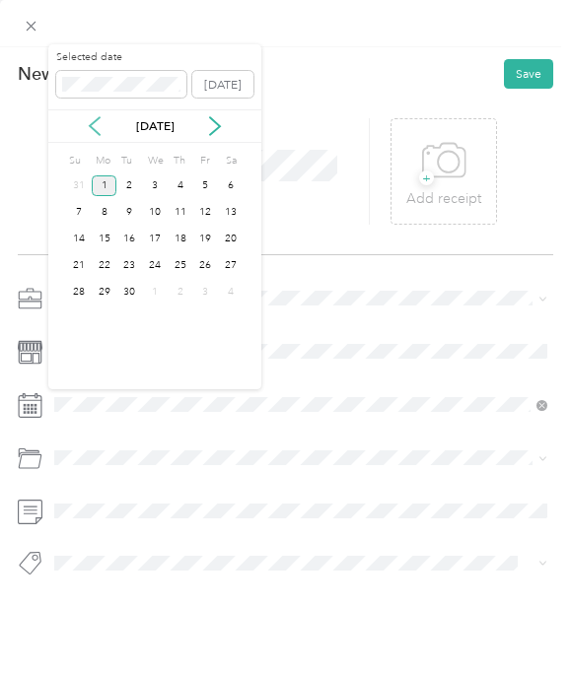
click at [96, 124] on icon at bounding box center [95, 126] width 20 height 20
click at [96, 125] on icon at bounding box center [95, 126] width 20 height 20
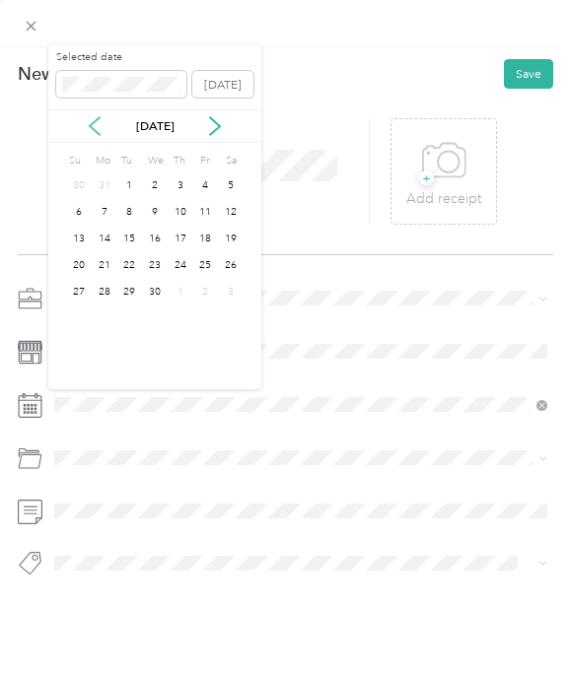
click at [96, 125] on icon at bounding box center [95, 126] width 20 height 20
click at [107, 266] on div "17" at bounding box center [105, 265] width 26 height 21
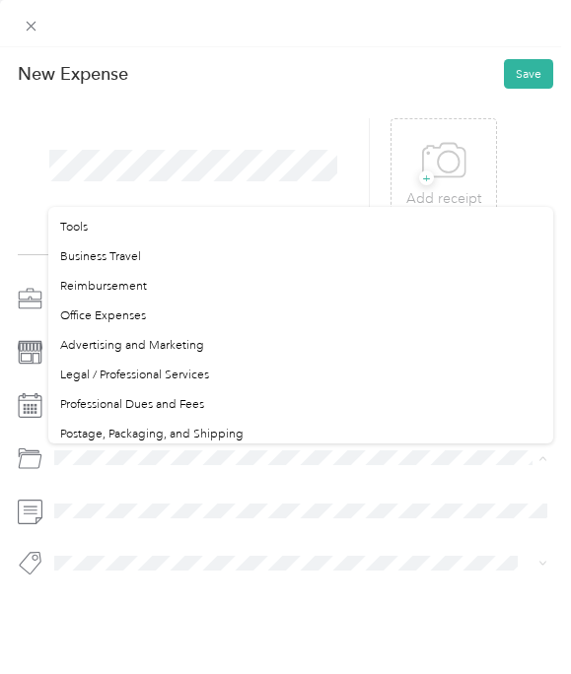
scroll to position [426, 0]
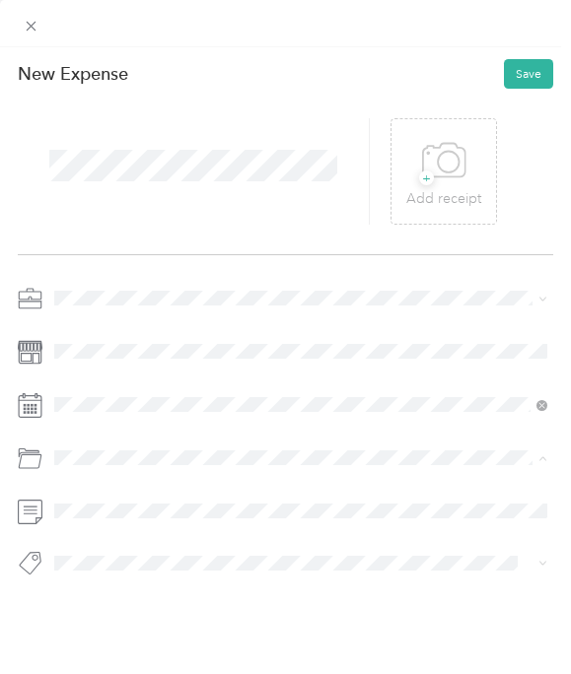
click at [172, 365] on span "Legal / Professional Services" at bounding box center [134, 366] width 149 height 15
click at [530, 70] on button "Save" at bounding box center [528, 74] width 49 height 30
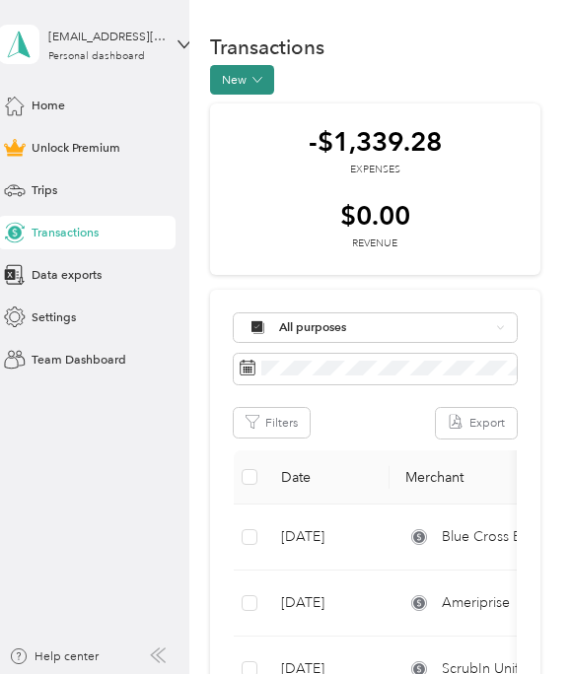
click at [254, 77] on icon "button" at bounding box center [257, 80] width 10 height 10
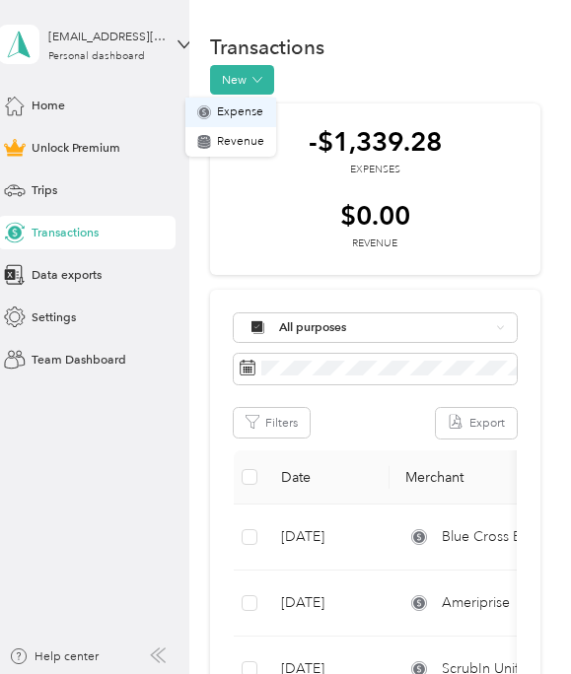
click at [230, 117] on span "Expense" at bounding box center [240, 113] width 46 height 18
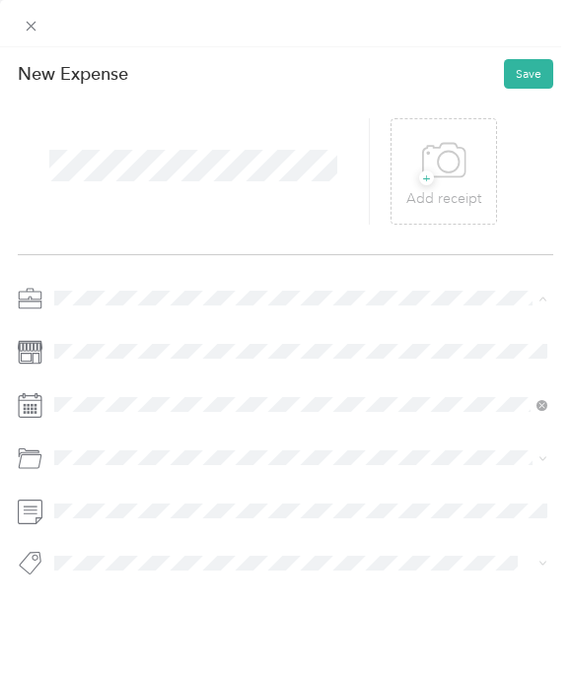
click at [94, 326] on div "Work" at bounding box center [300, 328] width 481 height 18
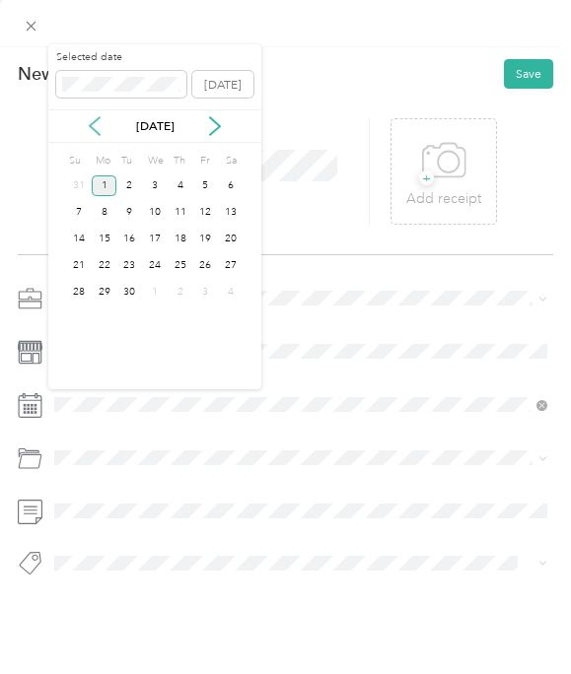
click at [93, 127] on icon at bounding box center [95, 126] width 20 height 20
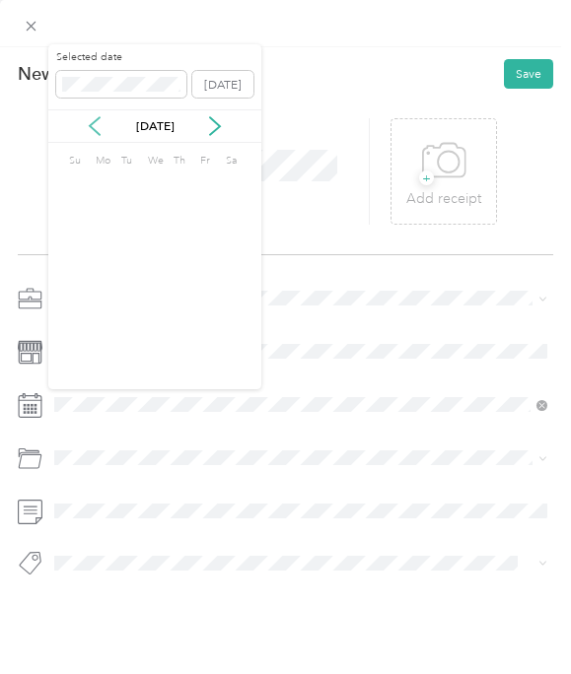
click at [93, 127] on icon at bounding box center [95, 126] width 20 height 20
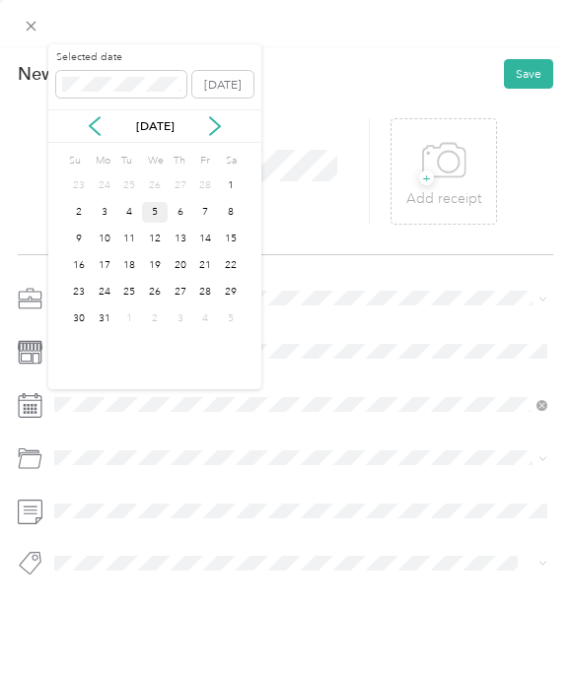
click at [157, 213] on div "5" at bounding box center [155, 212] width 26 height 21
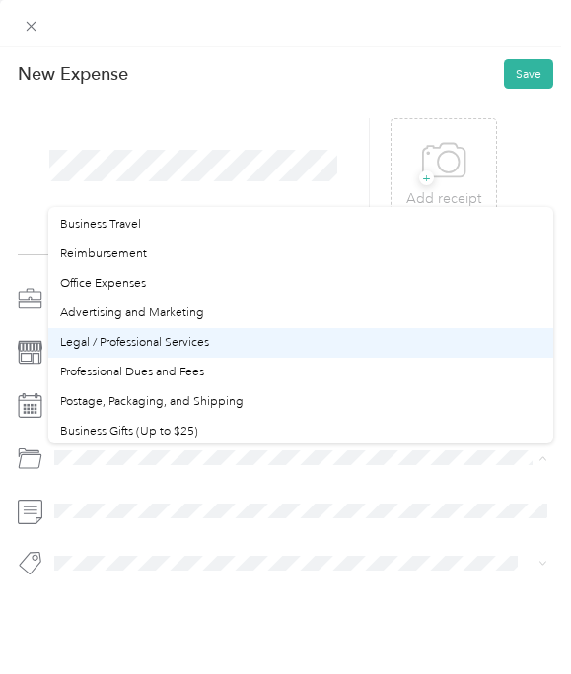
scroll to position [449, 0]
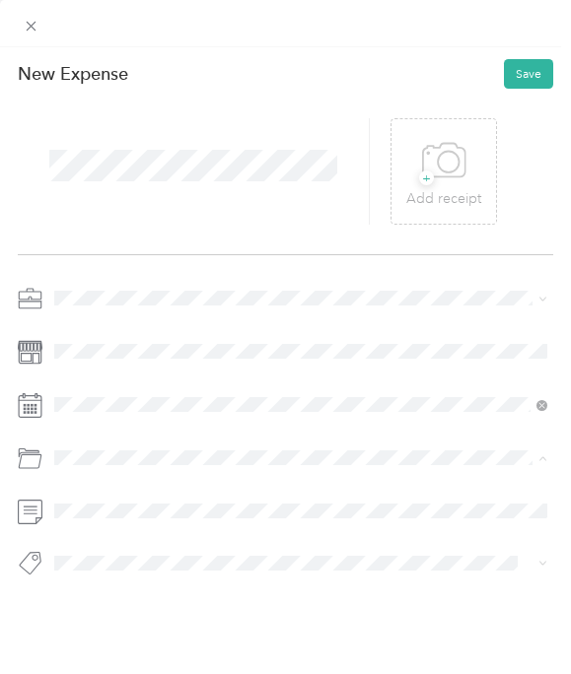
click at [178, 335] on div "Legal / Professional Services" at bounding box center [300, 344] width 481 height 18
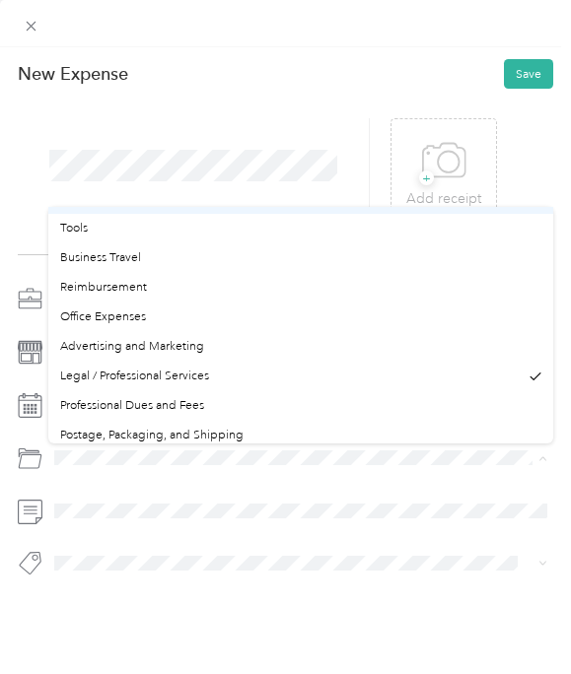
scroll to position [428, 0]
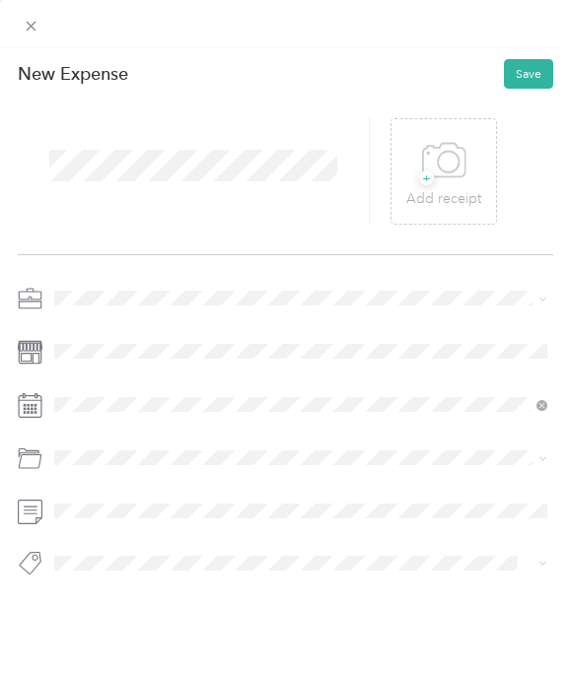
click at [173, 392] on li "Professional Dues and Fees" at bounding box center [300, 383] width 505 height 30
click at [527, 82] on button "Save" at bounding box center [528, 74] width 49 height 30
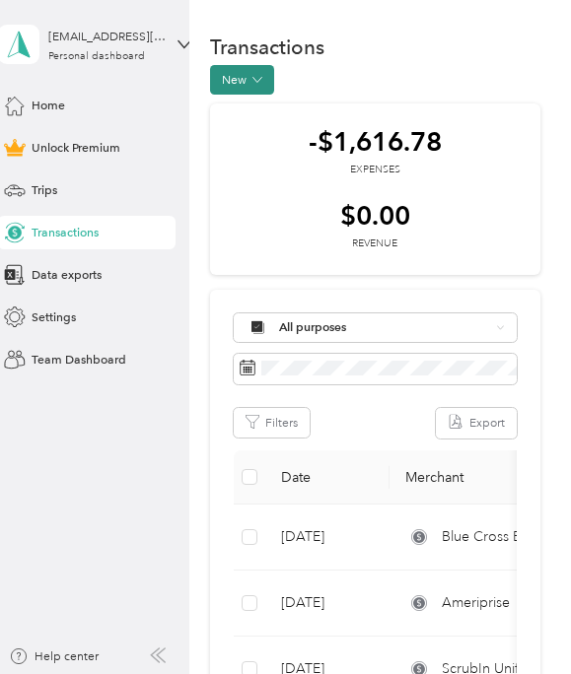
click at [259, 80] on icon "button" at bounding box center [256, 79] width 9 height 5
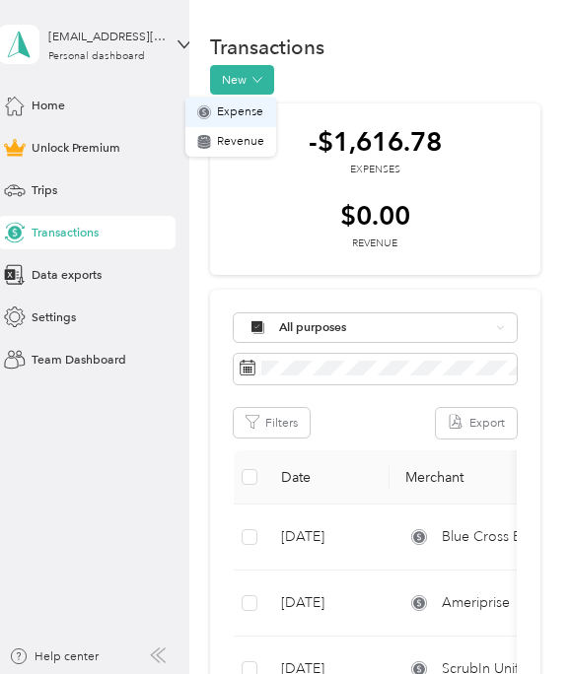
click at [235, 112] on span "Expense" at bounding box center [240, 113] width 46 height 18
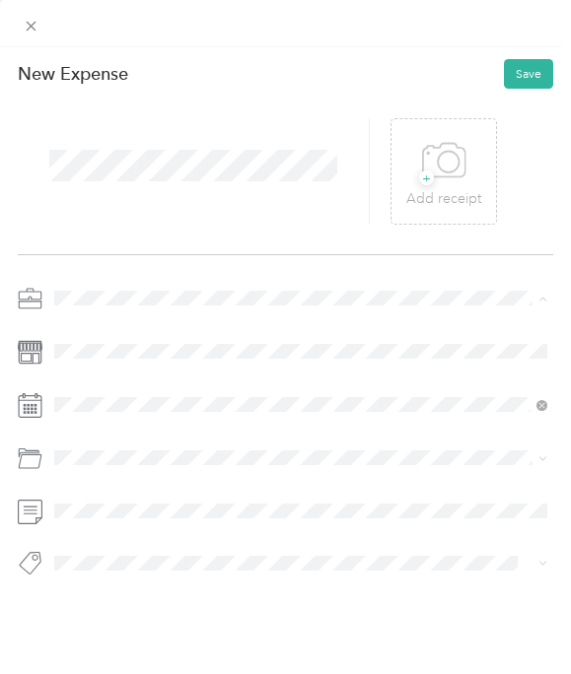
click at [101, 333] on li "Work" at bounding box center [300, 329] width 505 height 30
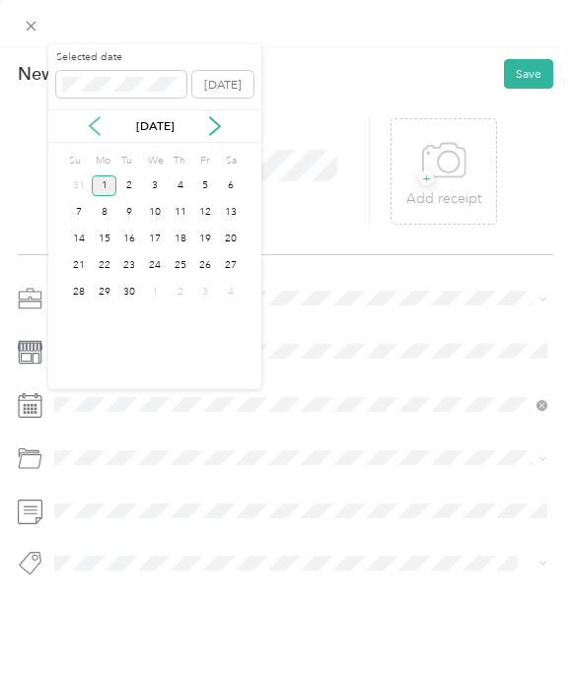
click at [101, 127] on icon at bounding box center [95, 126] width 20 height 20
click at [98, 128] on icon at bounding box center [95, 126] width 20 height 20
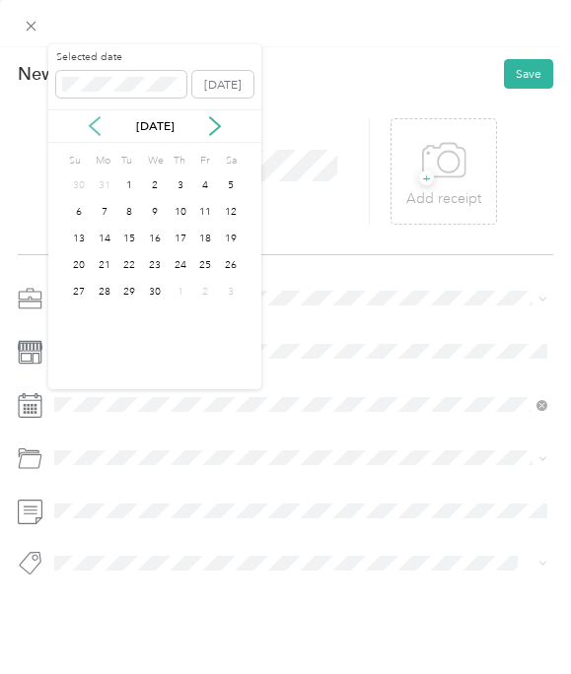
click at [98, 128] on icon at bounding box center [95, 126] width 20 height 20
click at [106, 264] on div "17" at bounding box center [105, 265] width 26 height 21
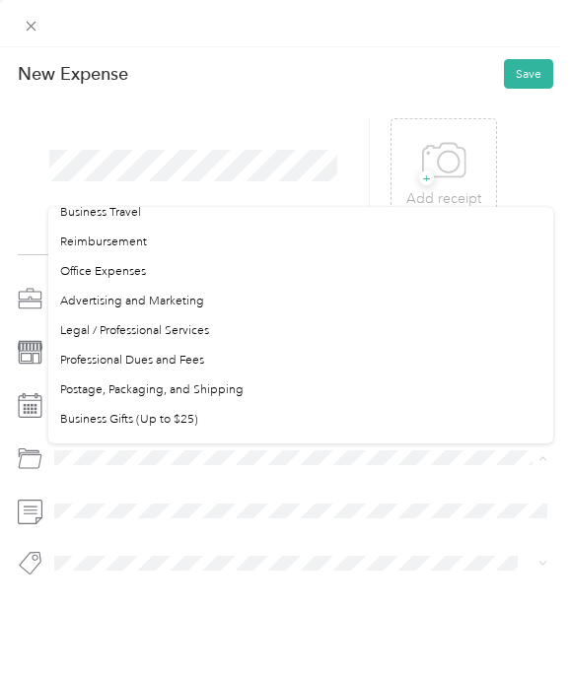
scroll to position [460, 0]
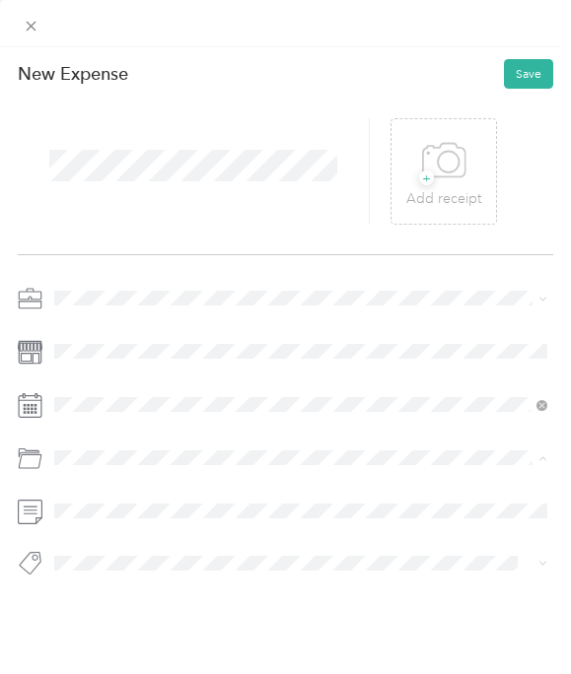
click at [154, 335] on span "Legal / Professional Services" at bounding box center [134, 331] width 149 height 15
click at [529, 80] on button "Save" at bounding box center [528, 74] width 49 height 30
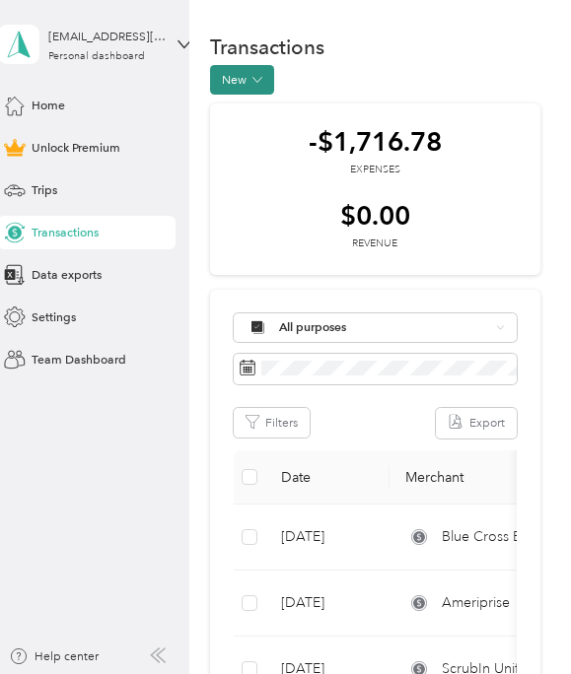
click at [259, 81] on icon "button" at bounding box center [257, 80] width 10 height 10
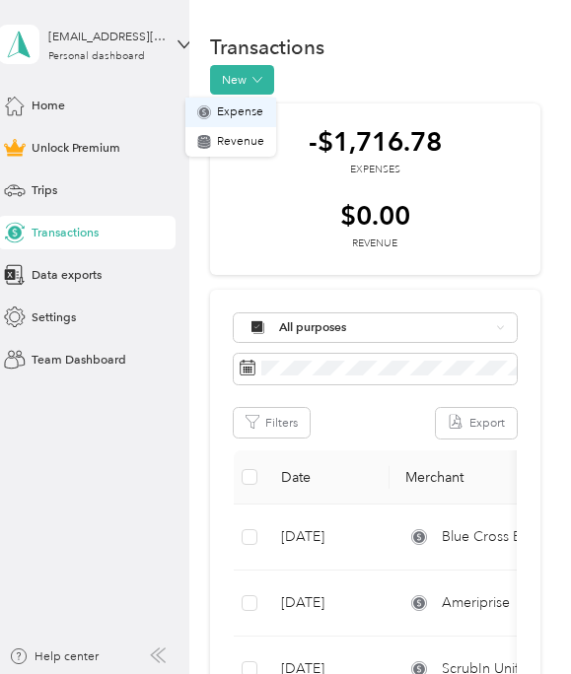
click at [251, 117] on span "Expense" at bounding box center [240, 113] width 46 height 18
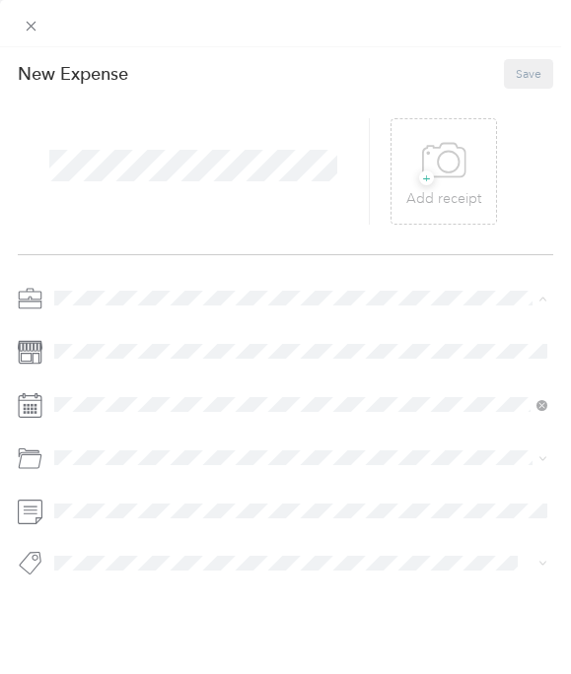
click at [100, 326] on div "Work" at bounding box center [300, 328] width 481 height 18
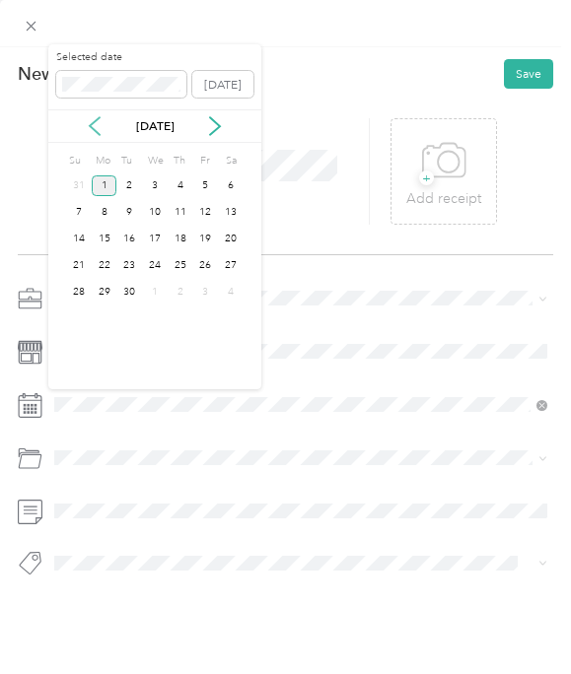
click at [98, 129] on icon at bounding box center [95, 126] width 20 height 20
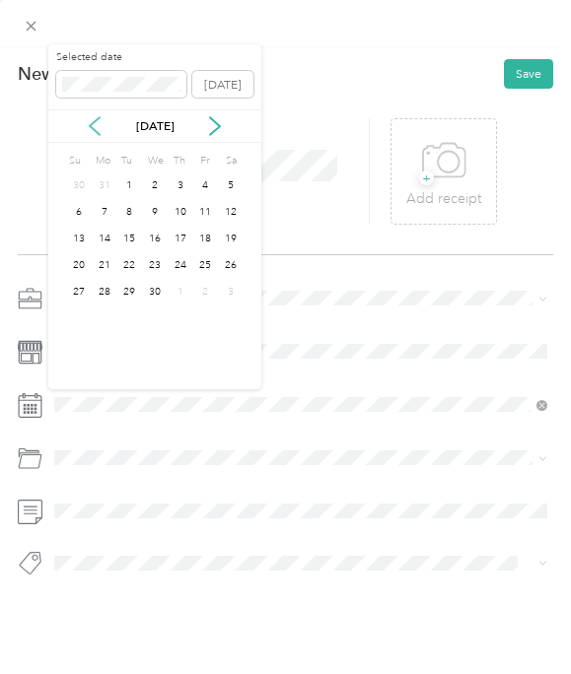
click at [98, 129] on icon at bounding box center [95, 126] width 20 height 20
click at [99, 130] on icon at bounding box center [95, 126] width 20 height 20
click at [178, 239] on div "16" at bounding box center [181, 239] width 26 height 21
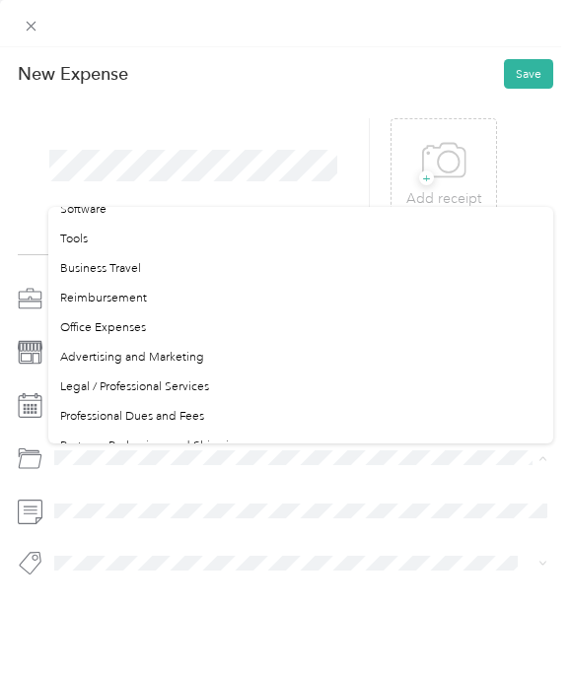
scroll to position [412, 0]
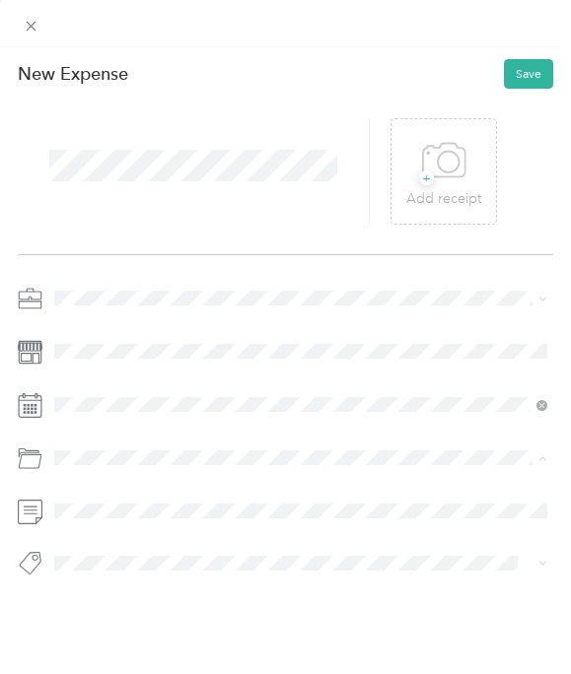
click at [182, 375] on span "Legal / Professional Services" at bounding box center [134, 380] width 149 height 15
click at [532, 76] on button "Save" at bounding box center [528, 74] width 49 height 30
click at [540, 72] on button "Save" at bounding box center [528, 74] width 49 height 30
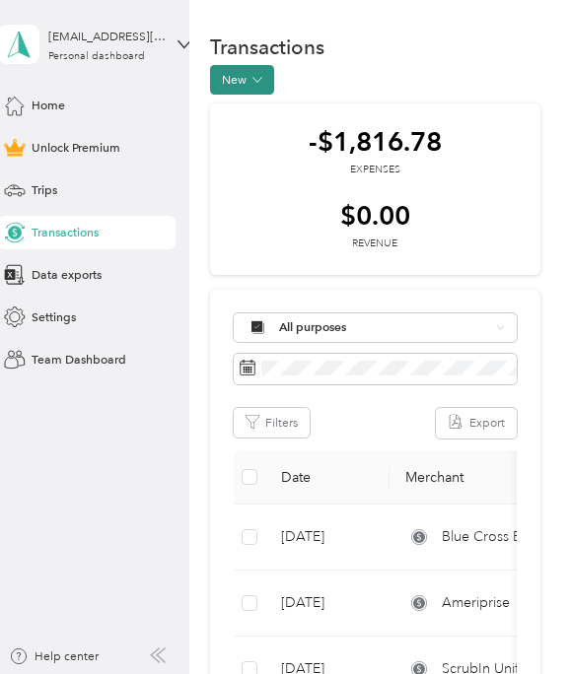
click at [253, 71] on button "New" at bounding box center [242, 80] width 64 height 30
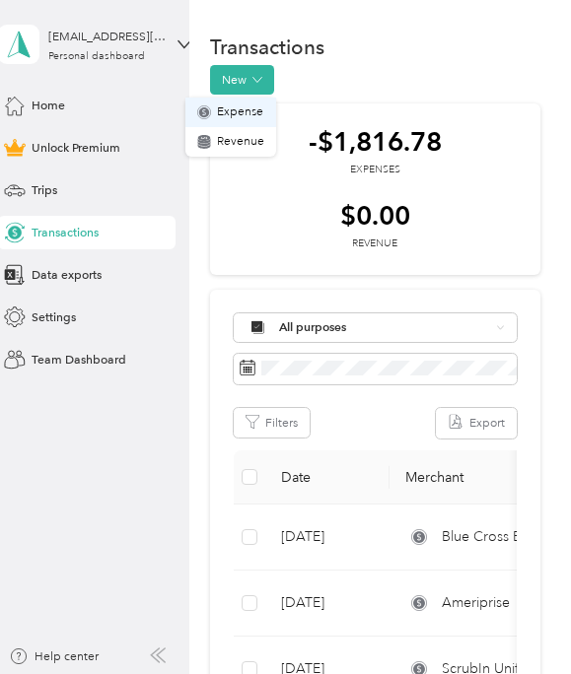
click at [240, 110] on span "Expense" at bounding box center [240, 113] width 46 height 18
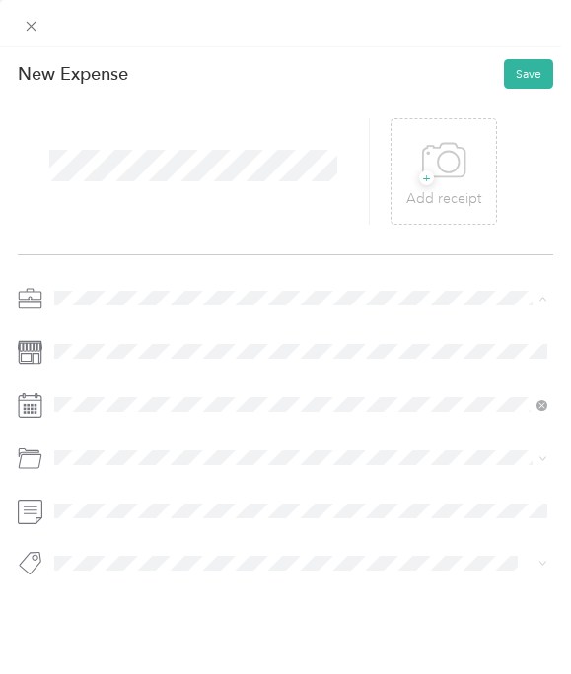
click at [102, 327] on div "Work" at bounding box center [300, 328] width 481 height 18
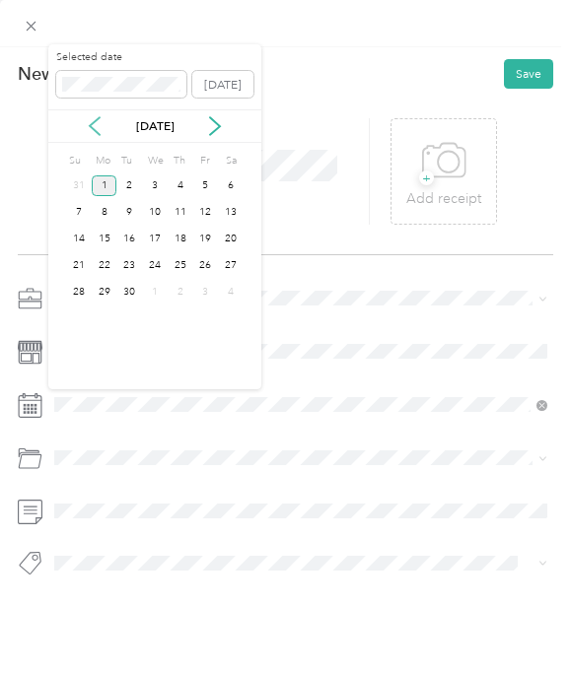
click at [93, 124] on icon at bounding box center [95, 126] width 20 height 20
click at [80, 267] on div "20" at bounding box center [79, 265] width 26 height 21
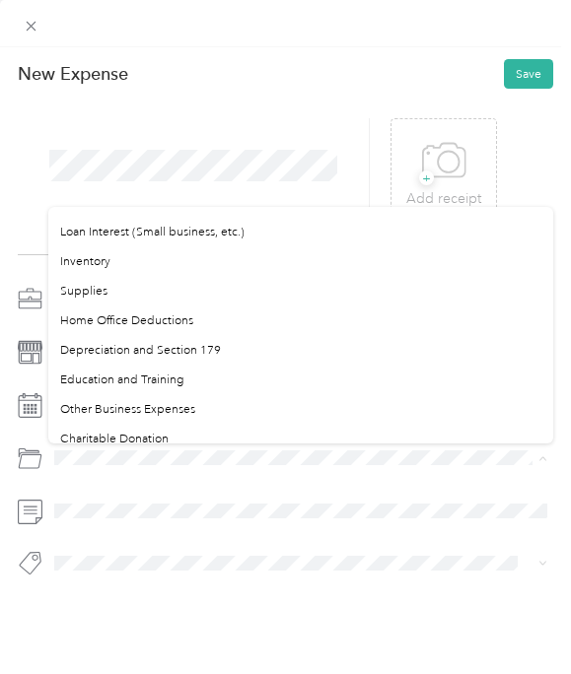
scroll to position [896, 0]
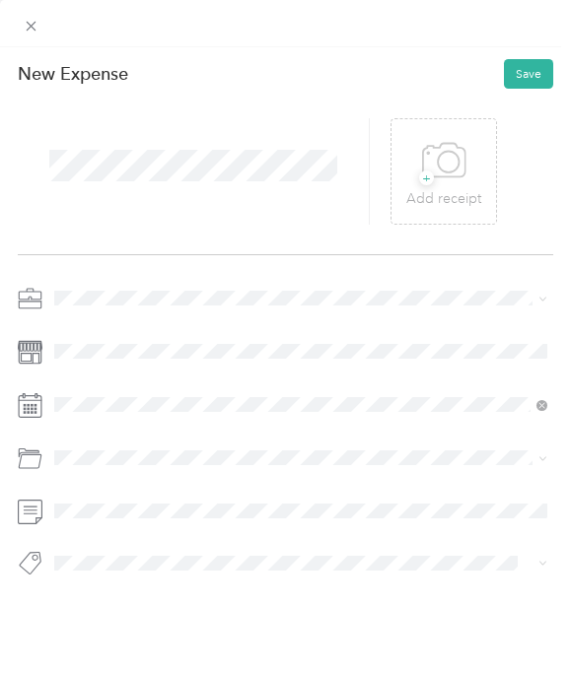
click at [202, 399] on li "Other Business Expenses" at bounding box center [300, 396] width 505 height 30
click at [534, 67] on button "Save" at bounding box center [528, 74] width 49 height 30
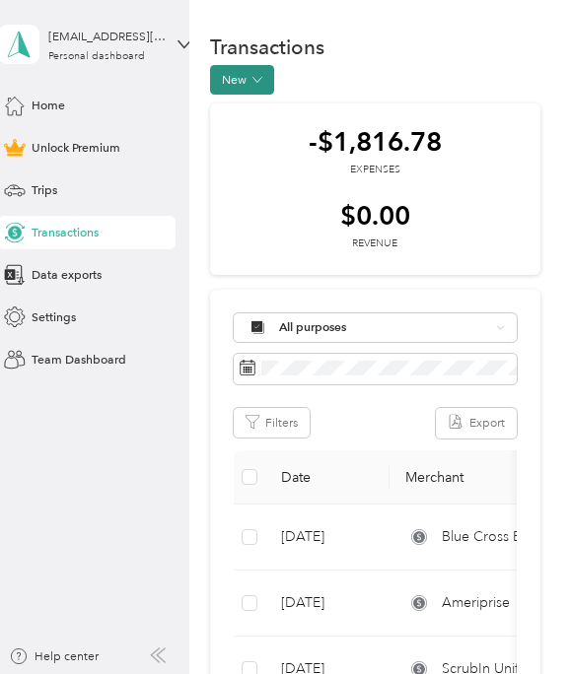
click at [259, 82] on icon "button" at bounding box center [257, 80] width 10 height 10
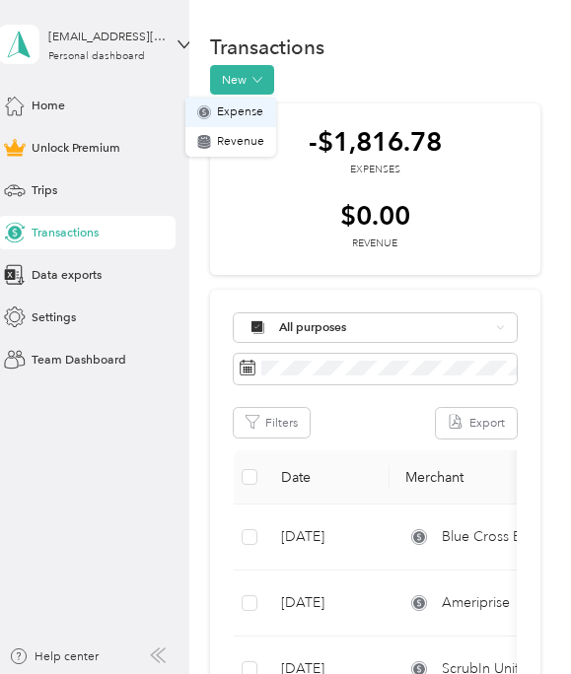
click at [247, 108] on span "Expense" at bounding box center [240, 113] width 46 height 18
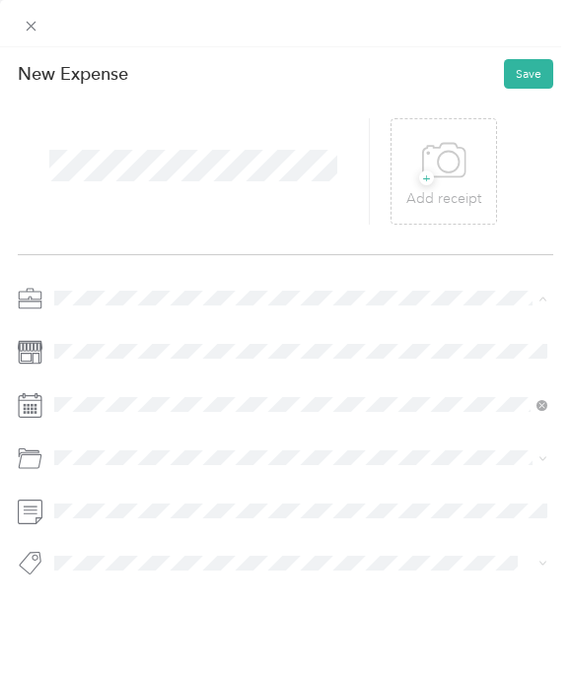
click at [104, 325] on div "Work" at bounding box center [300, 328] width 481 height 18
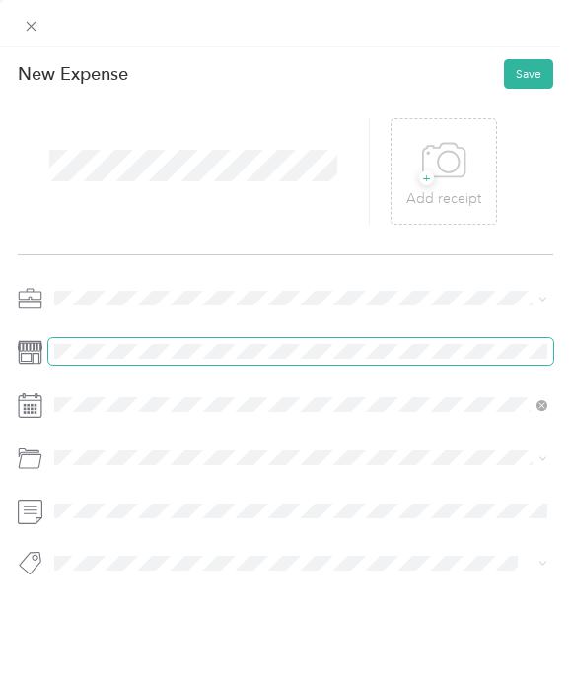
click at [95, 359] on span at bounding box center [300, 351] width 505 height 27
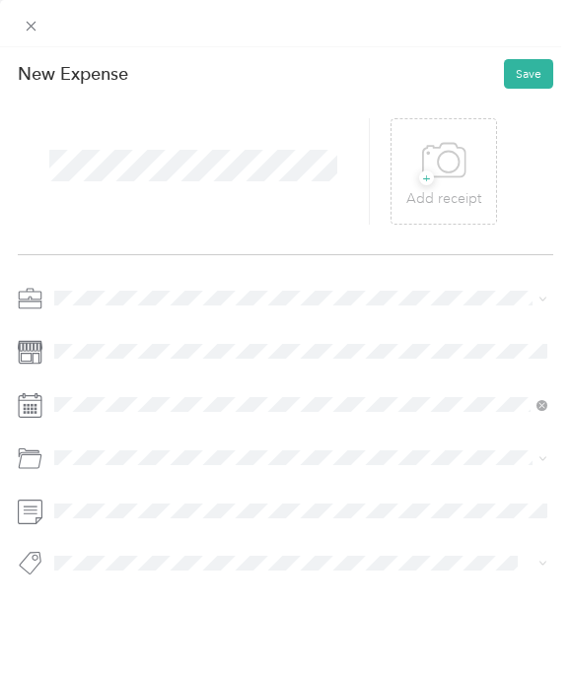
click at [100, 388] on div at bounding box center [285, 436] width 535 height 303
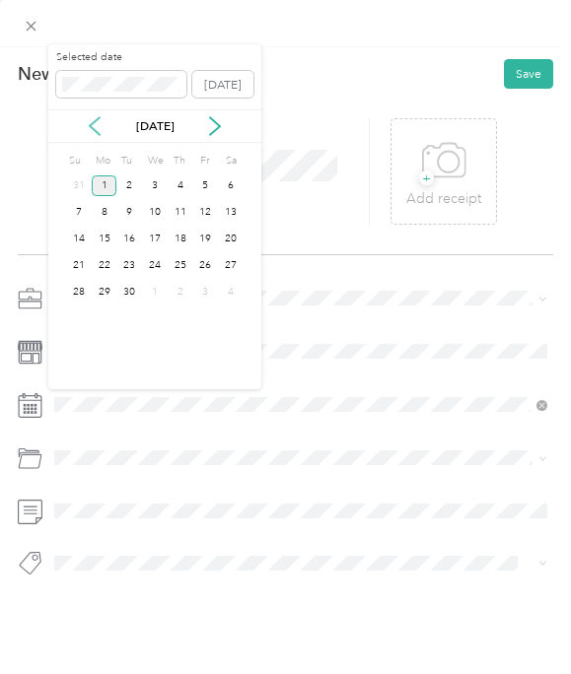
click at [95, 120] on icon at bounding box center [95, 126] width 20 height 20
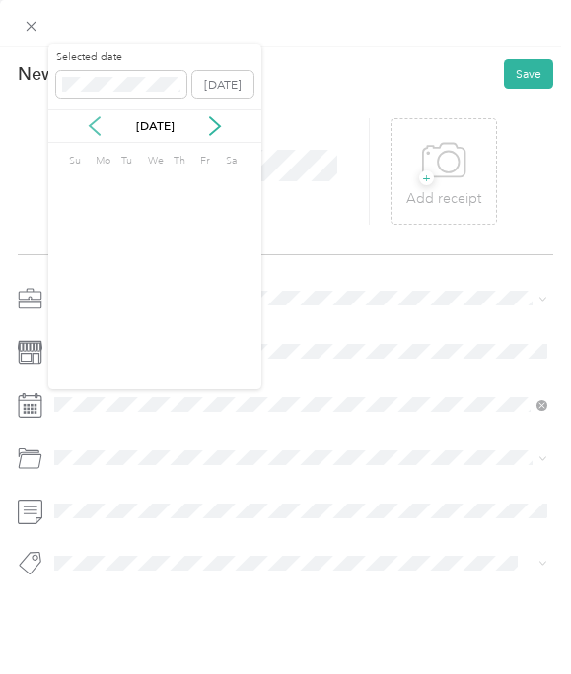
click at [95, 125] on icon at bounding box center [95, 126] width 20 height 20
click at [233, 184] on div "7" at bounding box center [231, 186] width 26 height 21
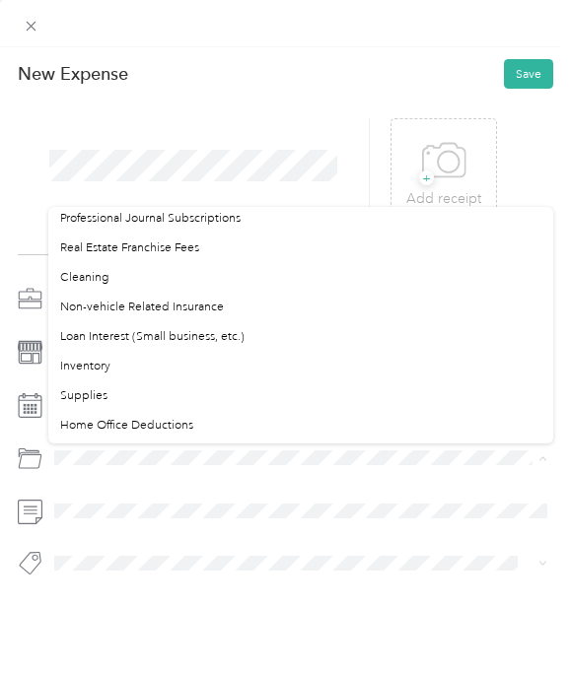
scroll to position [798, 0]
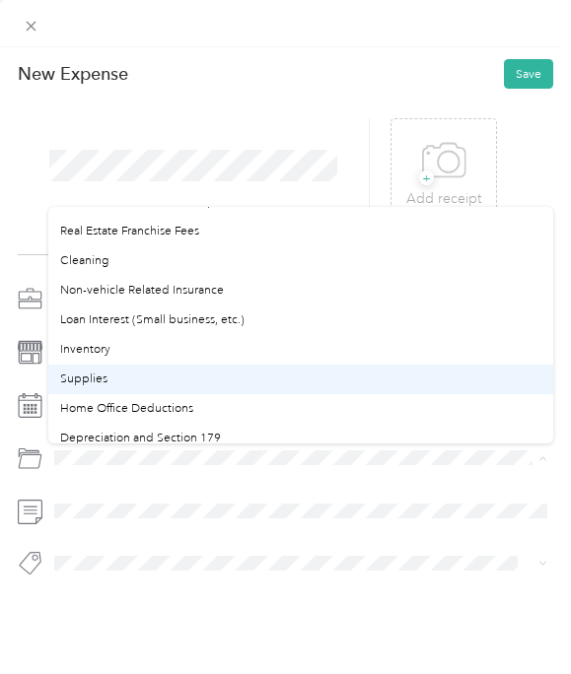
click at [131, 380] on div "Supplies" at bounding box center [300, 380] width 481 height 18
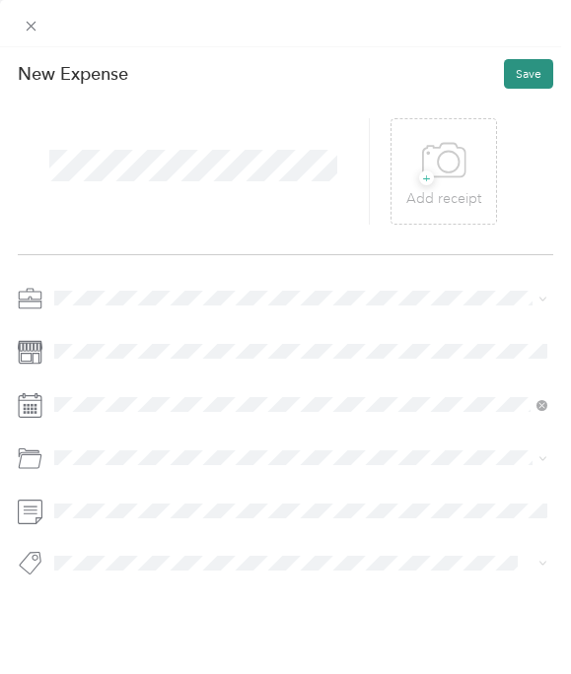
click at [529, 70] on button "Save" at bounding box center [528, 74] width 49 height 30
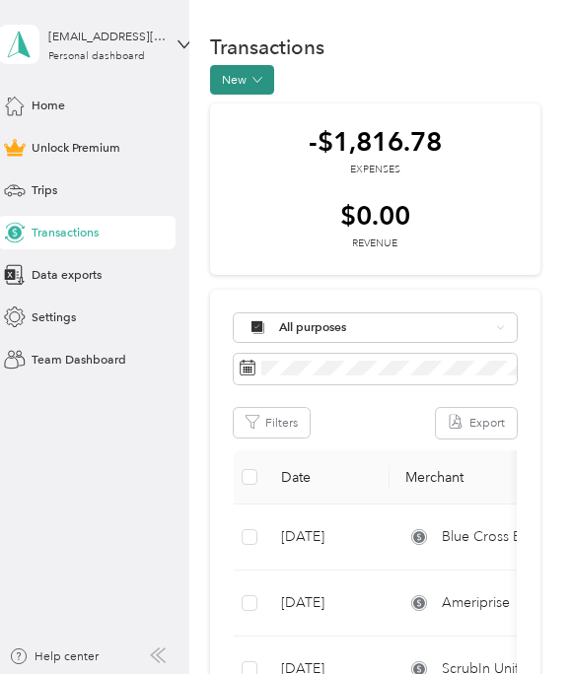
click at [261, 77] on icon "button" at bounding box center [256, 79] width 9 height 5
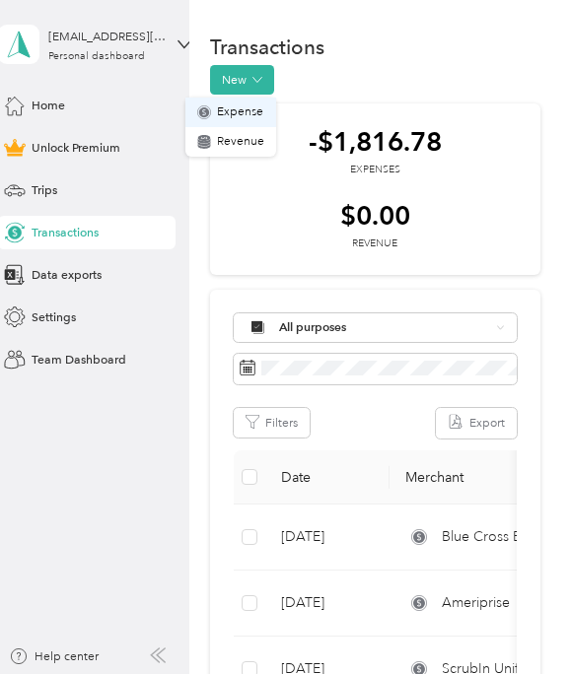
click at [244, 111] on span "Expense" at bounding box center [240, 113] width 46 height 18
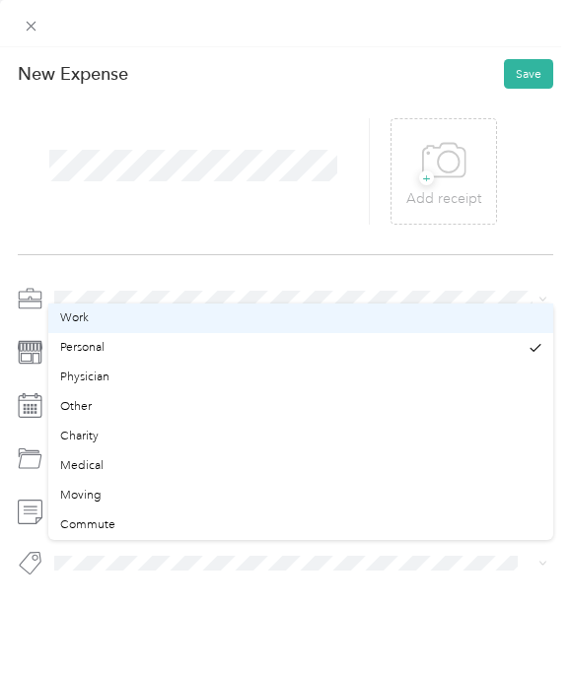
click at [96, 336] on ol "Work Personal Physician Other Charity Medical Moving Commute" at bounding box center [300, 422] width 505 height 237
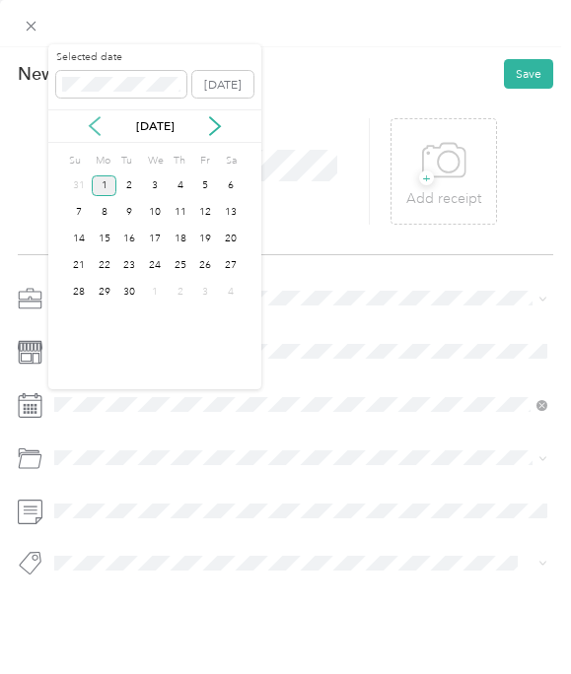
click at [94, 124] on icon at bounding box center [95, 126] width 20 height 20
click at [159, 182] on div "4" at bounding box center [155, 186] width 26 height 21
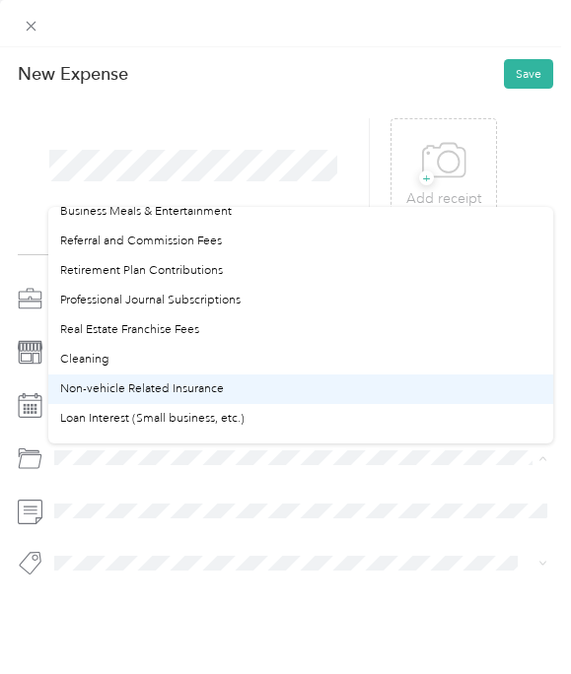
scroll to position [700, 0]
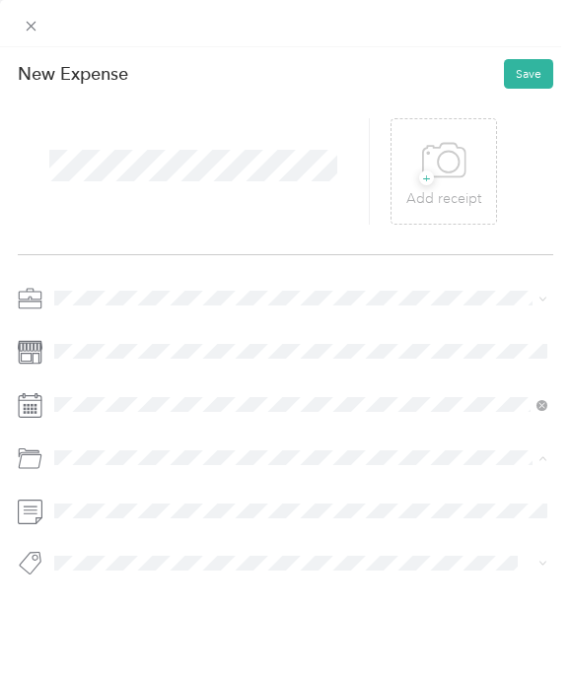
click at [154, 388] on span "Non-vehicle Related Insurance" at bounding box center [142, 388] width 164 height 15
click at [535, 72] on button "Save" at bounding box center [528, 74] width 49 height 30
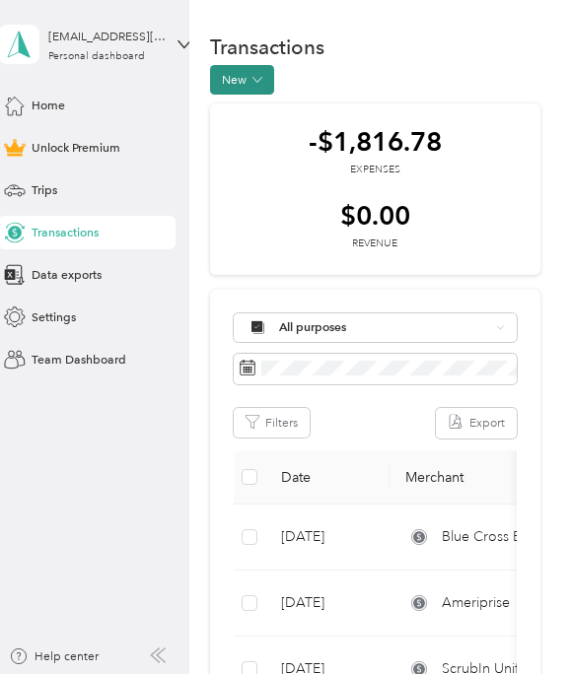
click at [255, 85] on span "button" at bounding box center [257, 80] width 10 height 14
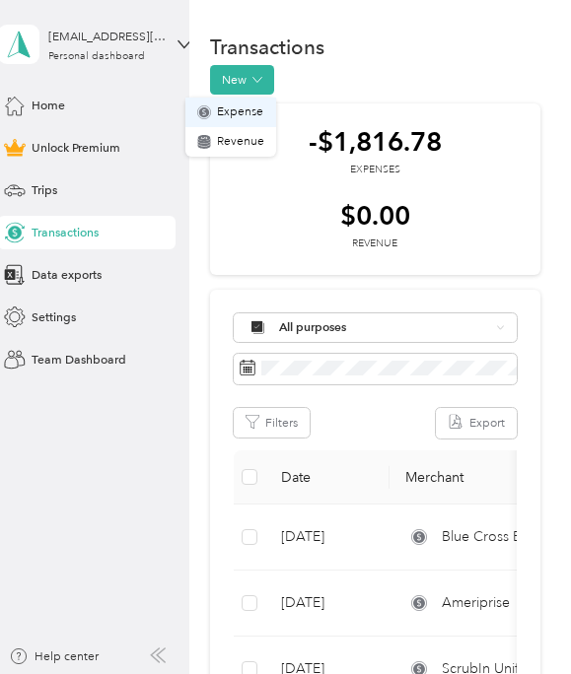
click at [247, 110] on span "Expense" at bounding box center [240, 113] width 46 height 18
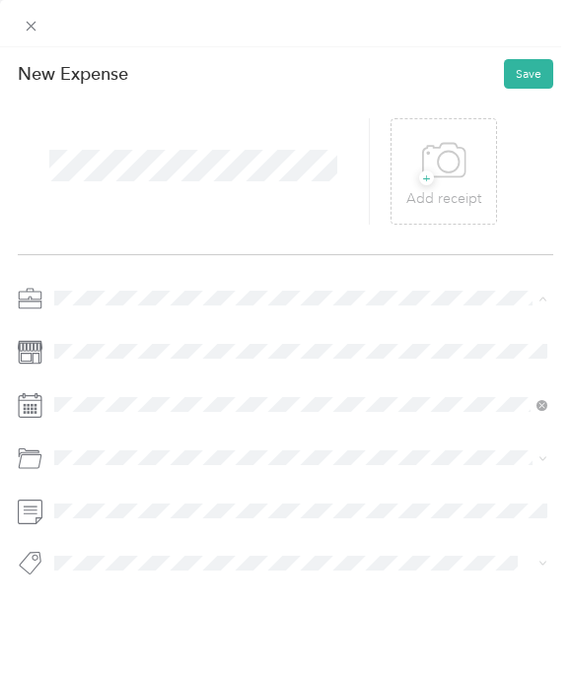
click at [117, 324] on div "Work" at bounding box center [300, 328] width 481 height 18
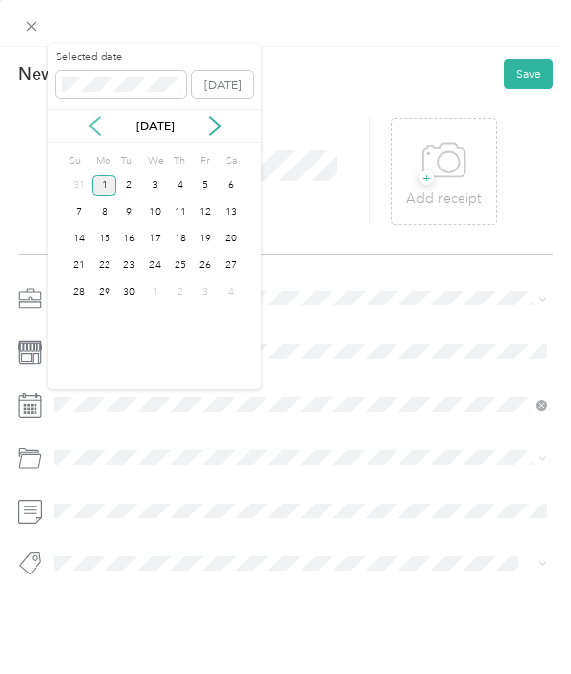
click at [98, 129] on icon at bounding box center [95, 126] width 20 height 20
click at [150, 265] on div "21" at bounding box center [155, 265] width 26 height 21
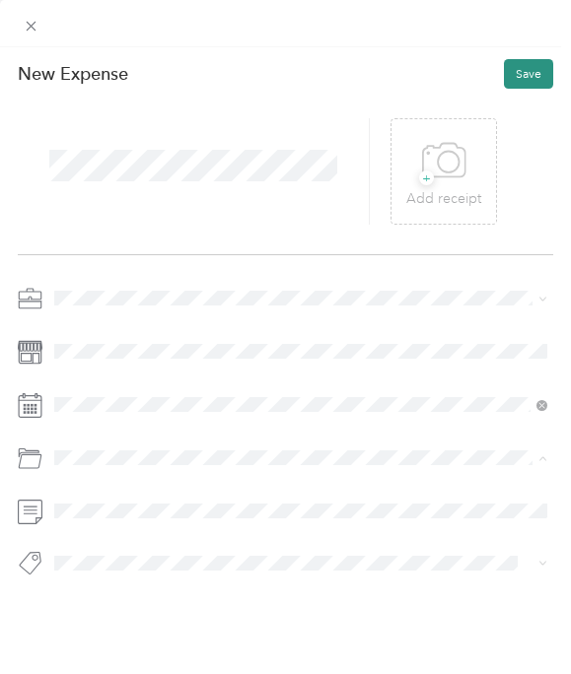
click at [530, 71] on button "Save" at bounding box center [528, 74] width 49 height 30
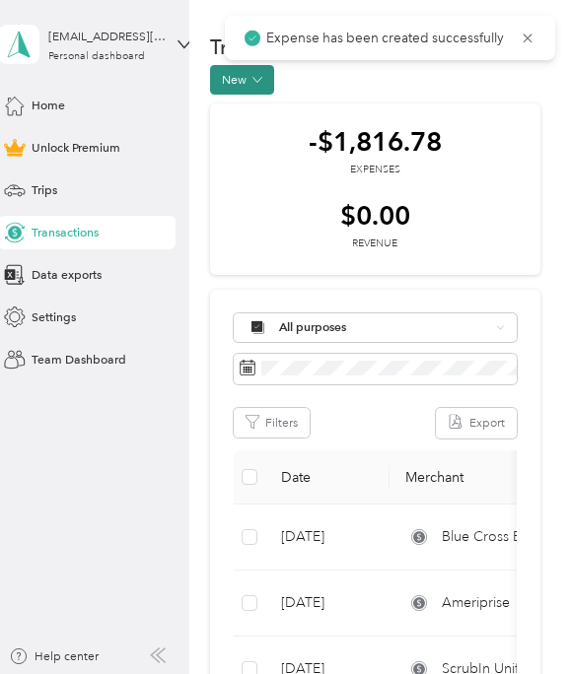
click at [255, 80] on icon "button" at bounding box center [256, 79] width 9 height 5
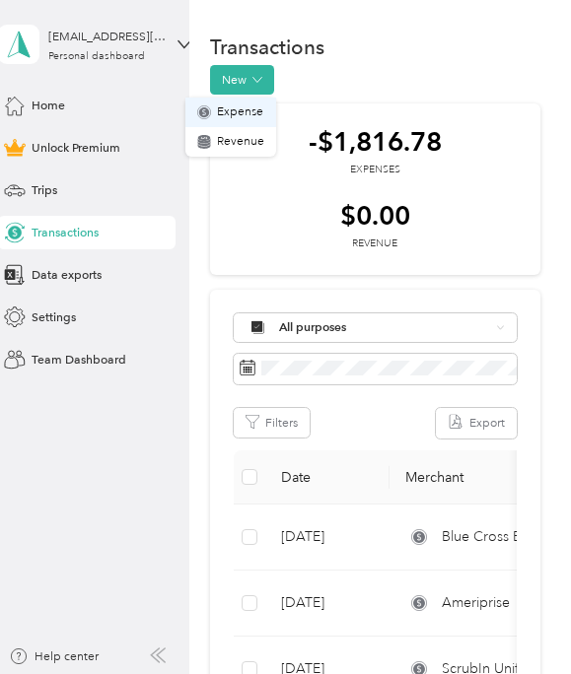
click at [244, 110] on span "Expense" at bounding box center [240, 113] width 46 height 18
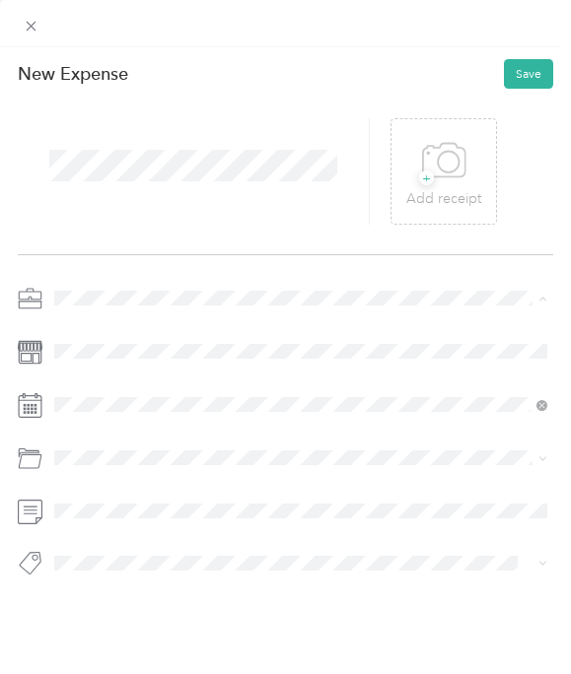
click at [103, 326] on div "Work" at bounding box center [300, 328] width 481 height 18
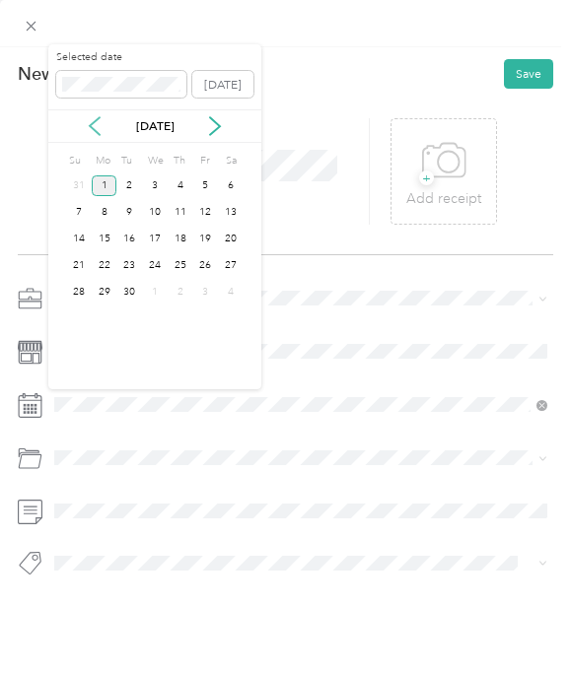
click at [96, 124] on icon at bounding box center [95, 126] width 20 height 20
click at [133, 264] on div "20" at bounding box center [129, 265] width 26 height 21
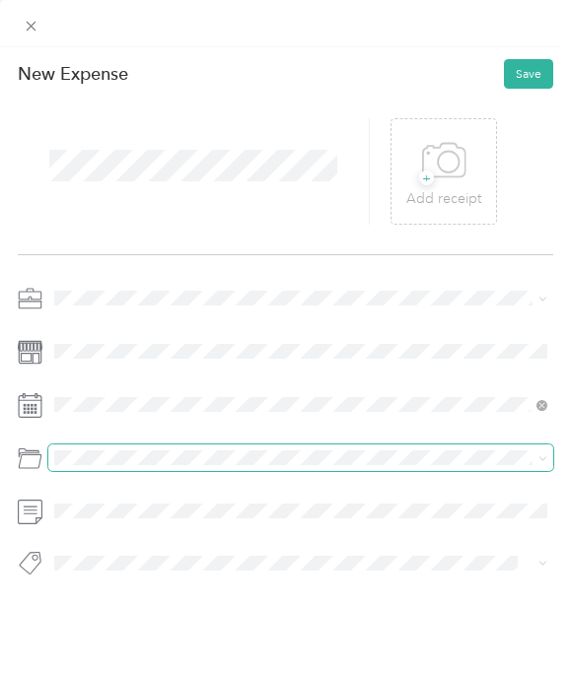
click at [89, 451] on span at bounding box center [300, 458] width 505 height 27
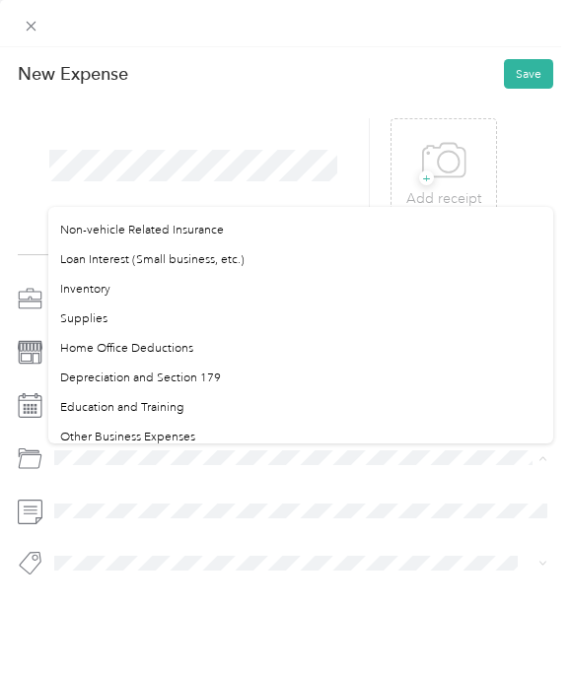
scroll to position [896, 0]
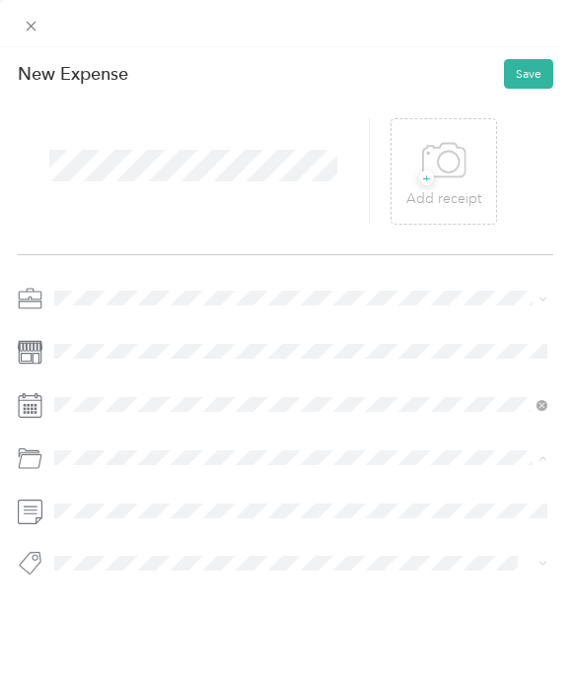
click at [192, 394] on span "Other Business Expenses" at bounding box center [127, 398] width 135 height 15
drag, startPoint x: 531, startPoint y: 72, endPoint x: 11, endPoint y: 308, distance: 571.5
click at [531, 71] on button "Save" at bounding box center [528, 74] width 49 height 30
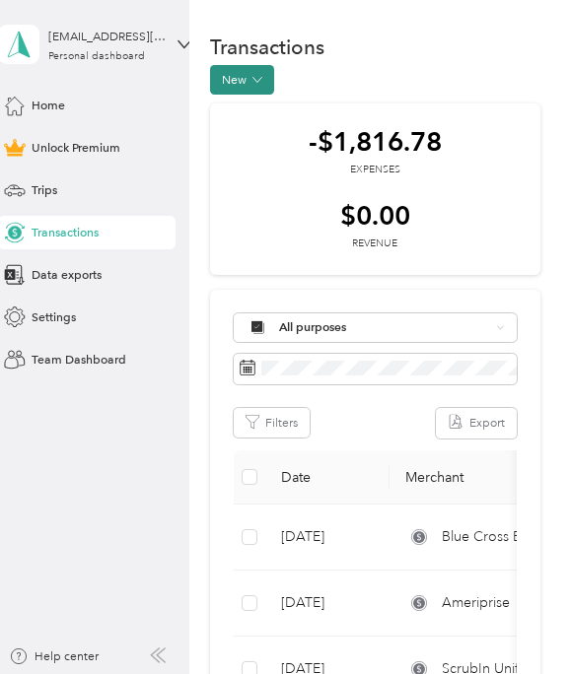
click at [261, 83] on icon "button" at bounding box center [257, 80] width 10 height 10
click at [243, 113] on span "Expense" at bounding box center [240, 113] width 46 height 18
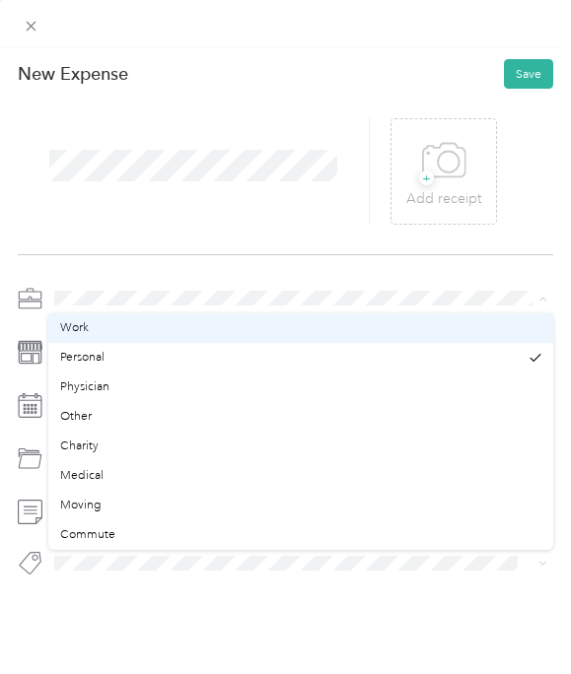
click at [90, 331] on div "Work" at bounding box center [300, 328] width 481 height 18
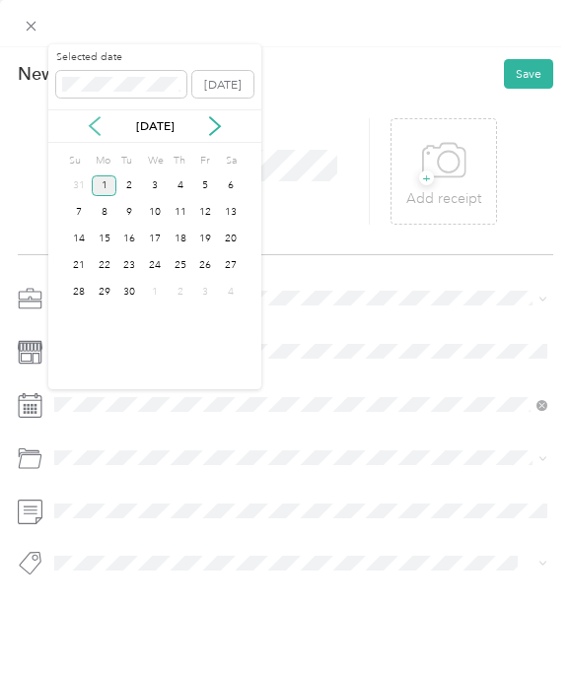
click at [92, 123] on icon at bounding box center [95, 127] width 10 height 18
click at [105, 238] on div "12" at bounding box center [105, 239] width 26 height 21
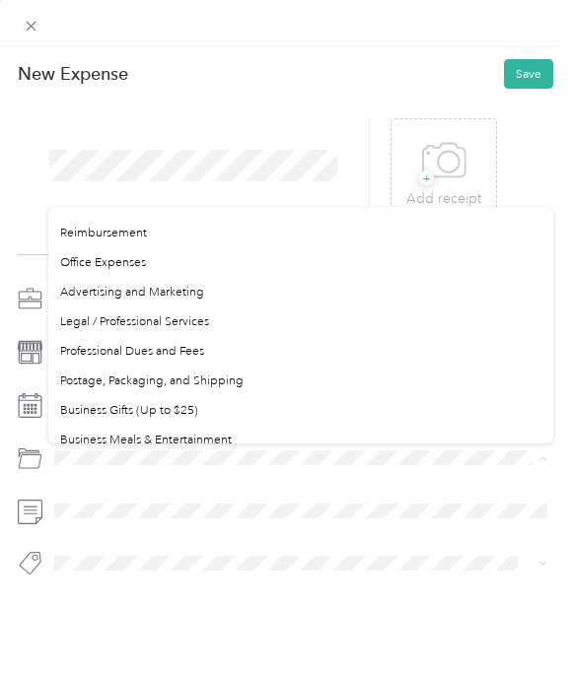
scroll to position [475, 0]
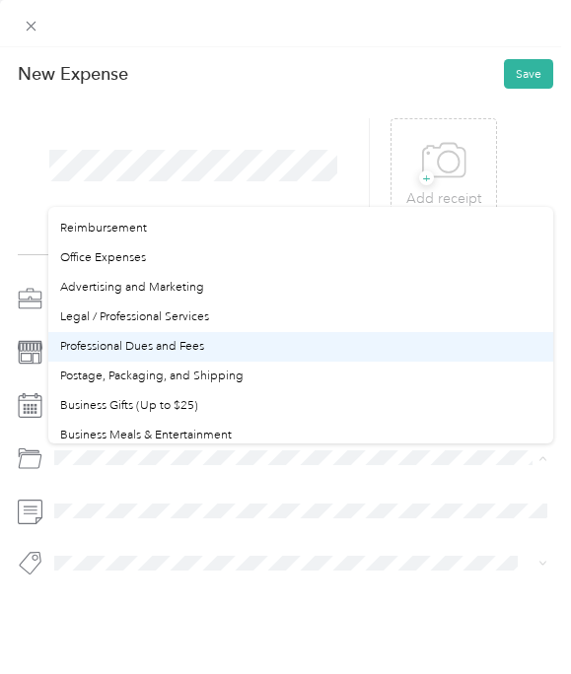
click at [176, 337] on li "Professional Dues and Fees" at bounding box center [300, 347] width 505 height 30
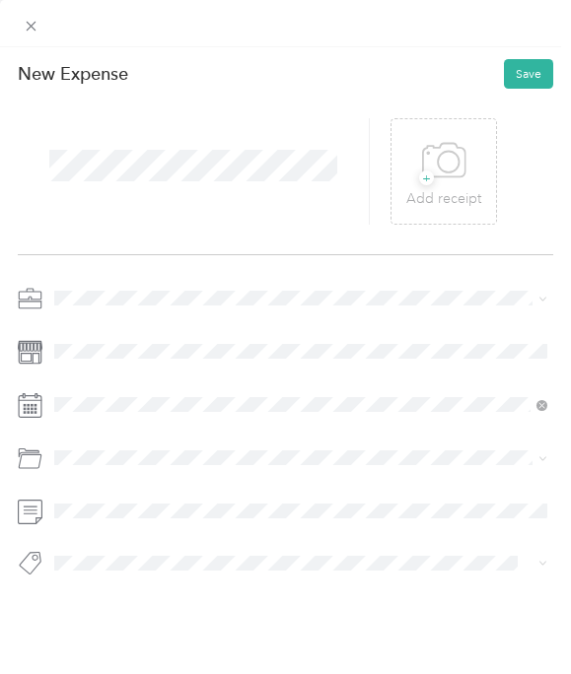
click at [534, 69] on button "Save" at bounding box center [528, 74] width 49 height 30
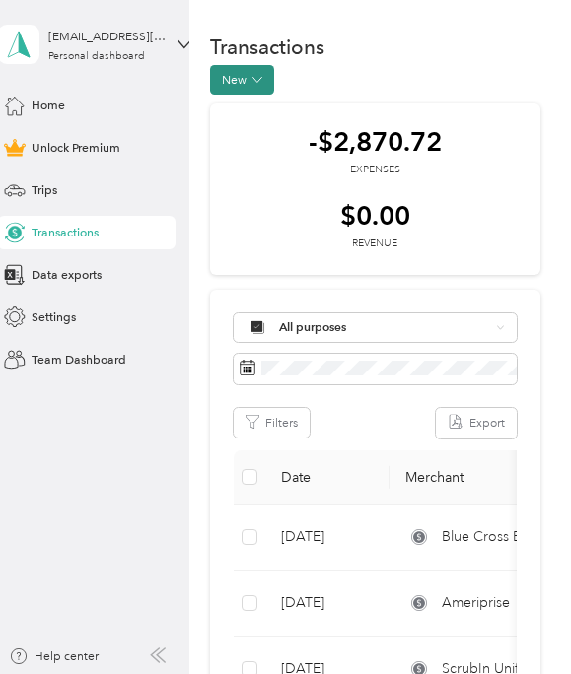
click at [260, 80] on icon "button" at bounding box center [257, 80] width 10 height 10
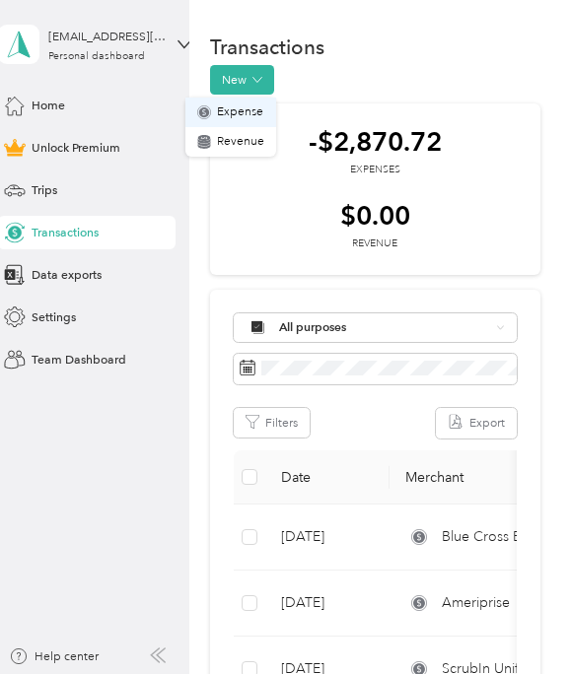
click at [236, 115] on span "Expense" at bounding box center [240, 113] width 46 height 18
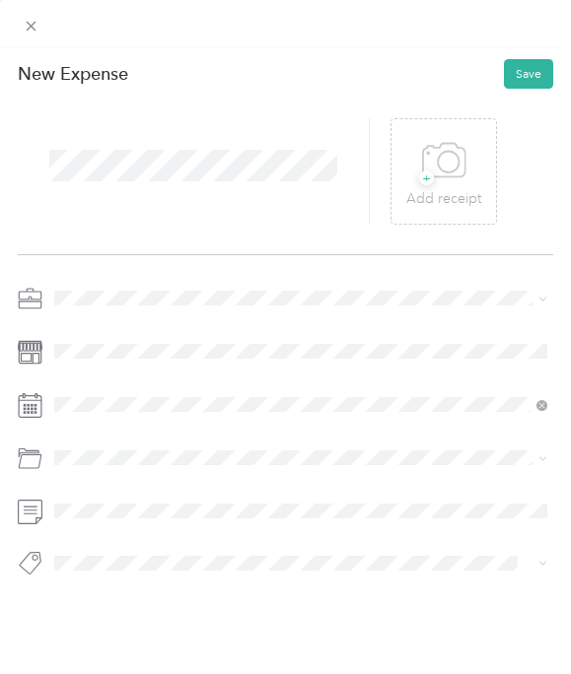
click at [104, 328] on div "Work" at bounding box center [300, 327] width 481 height 18
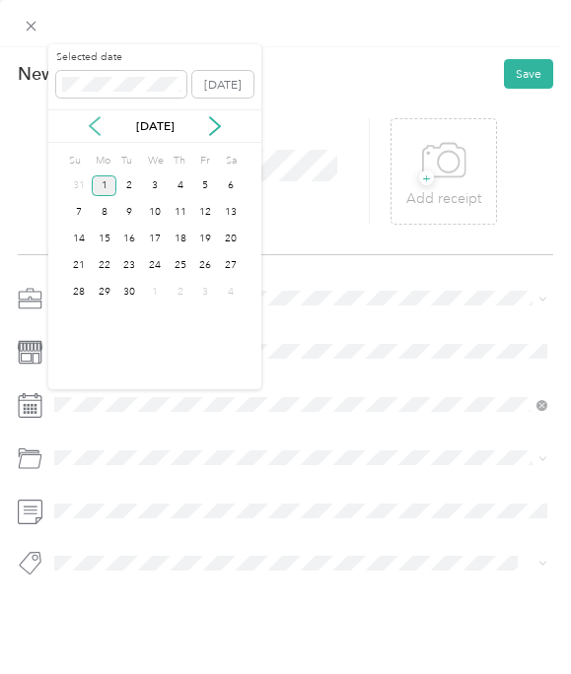
click at [100, 120] on icon at bounding box center [95, 126] width 20 height 20
click at [216, 123] on icon at bounding box center [215, 127] width 10 height 18
click at [129, 215] on div "8" at bounding box center [129, 212] width 26 height 21
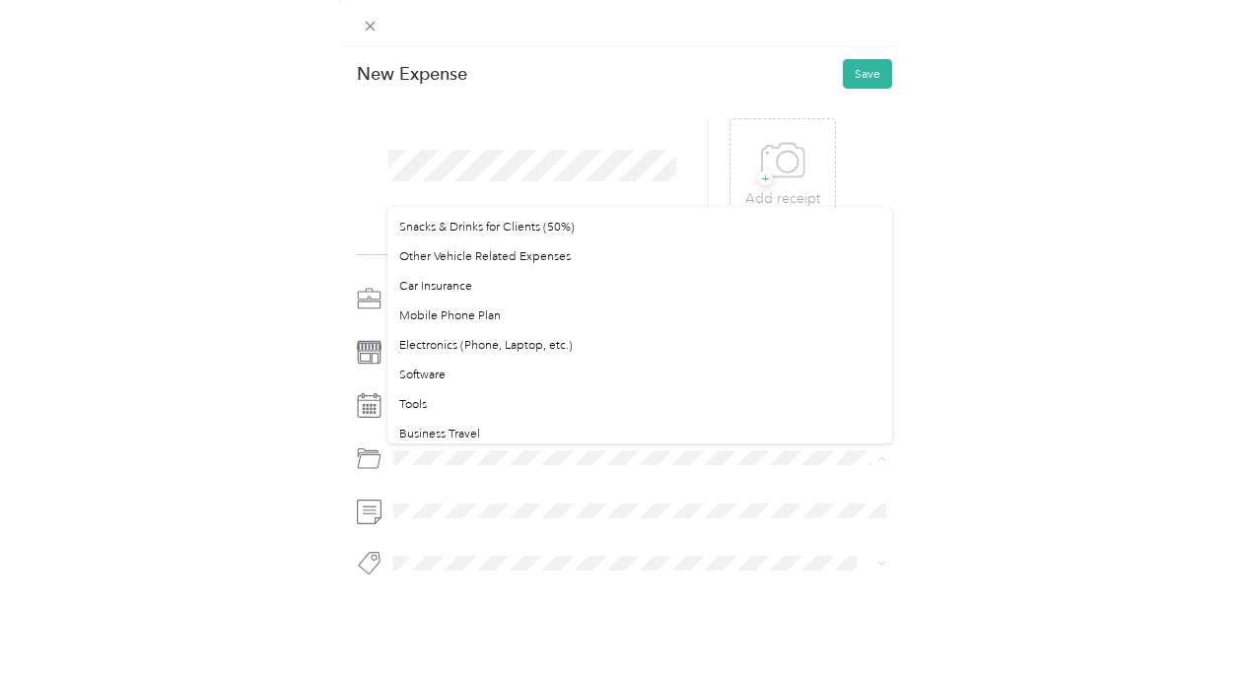
scroll to position [246, 0]
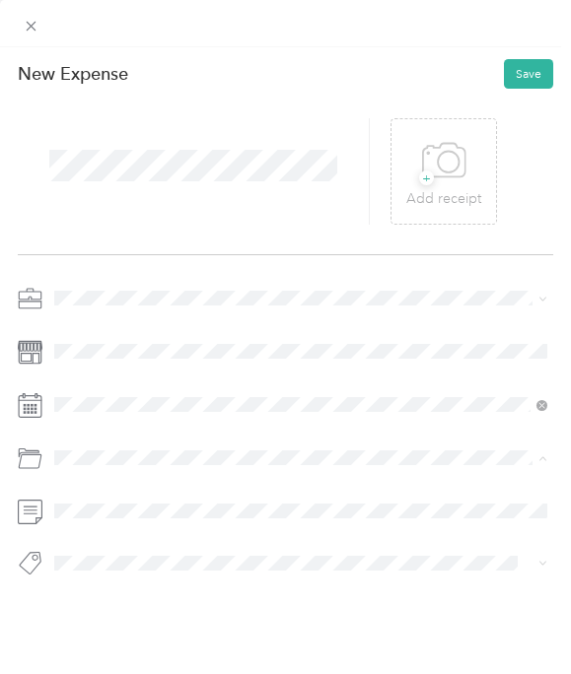
click at [147, 336] on span "Electronics (Phone, Laptop, etc.)" at bounding box center [147, 339] width 174 height 15
click at [529, 71] on button "Save" at bounding box center [528, 74] width 49 height 30
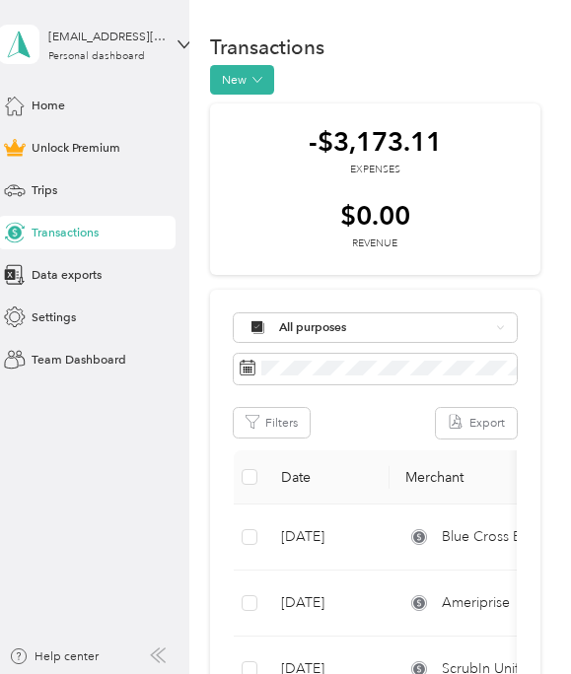
click at [0, 8] on div "[EMAIL_ADDRESS][DOMAIN_NAME] Personal dashboard Home Unlock Premium Trips Trans…" at bounding box center [94, 188] width 193 height 377
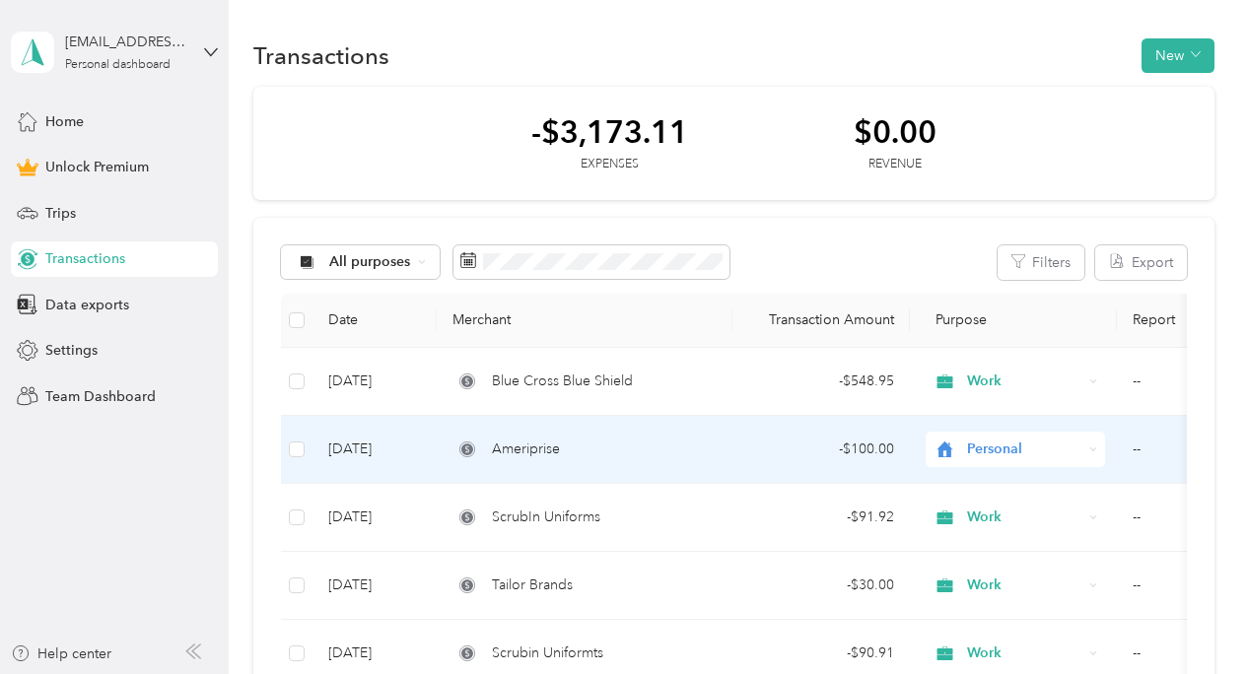
click at [951, 451] on icon at bounding box center [945, 450] width 16 height 16
click at [1019, 181] on ol "Work Personal Physician Other Charity Medical Moving Commute" at bounding box center [1015, 292] width 179 height 276
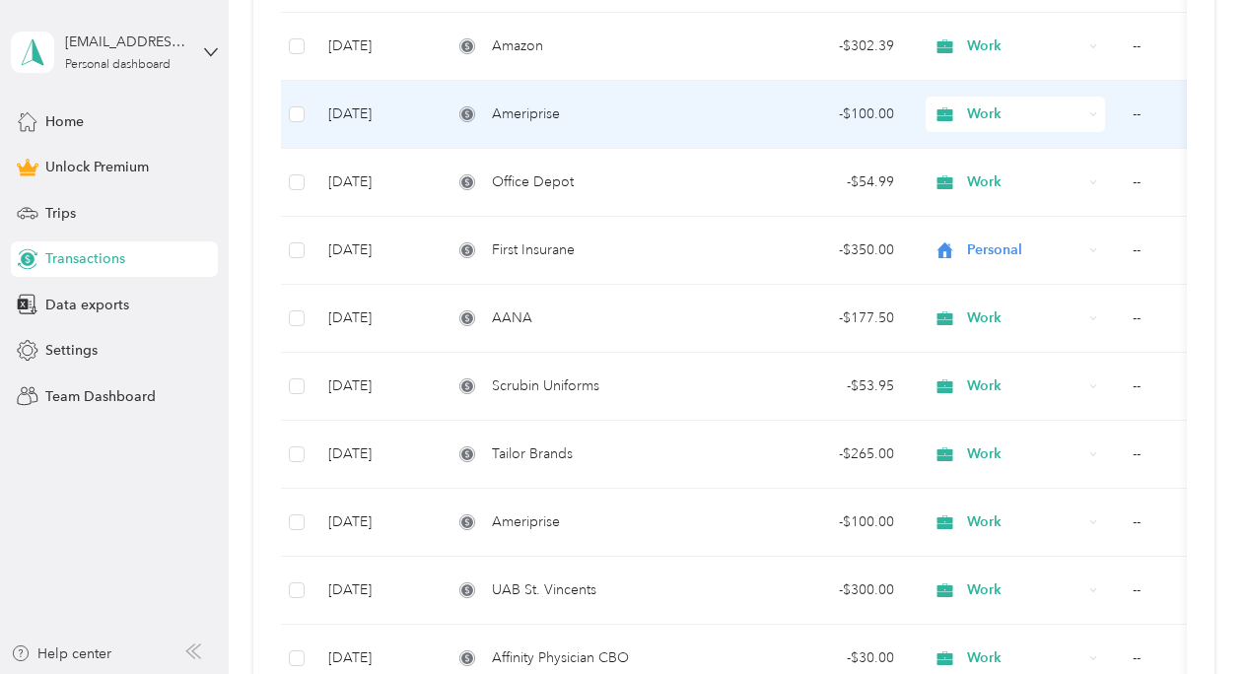
scroll to position [767, 0]
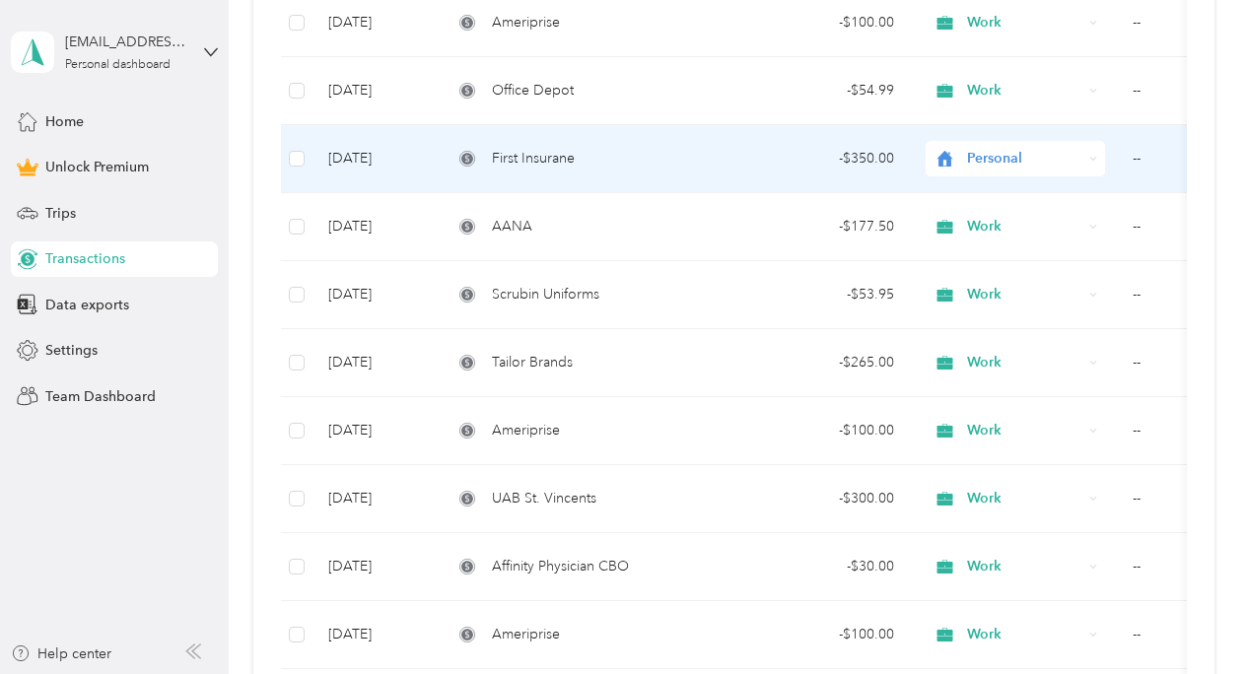
click at [1046, 157] on span "Personal" at bounding box center [1024, 159] width 115 height 22
click at [1026, 198] on span "Work" at bounding box center [1032, 195] width 117 height 21
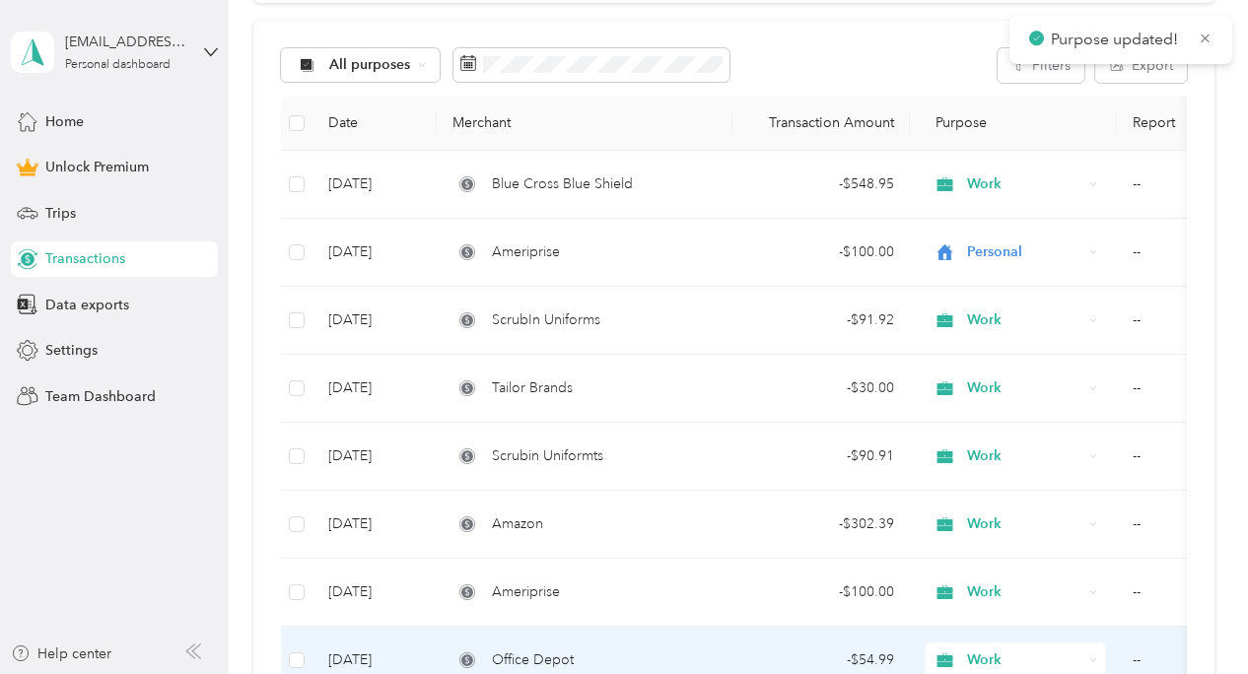
scroll to position [181, 0]
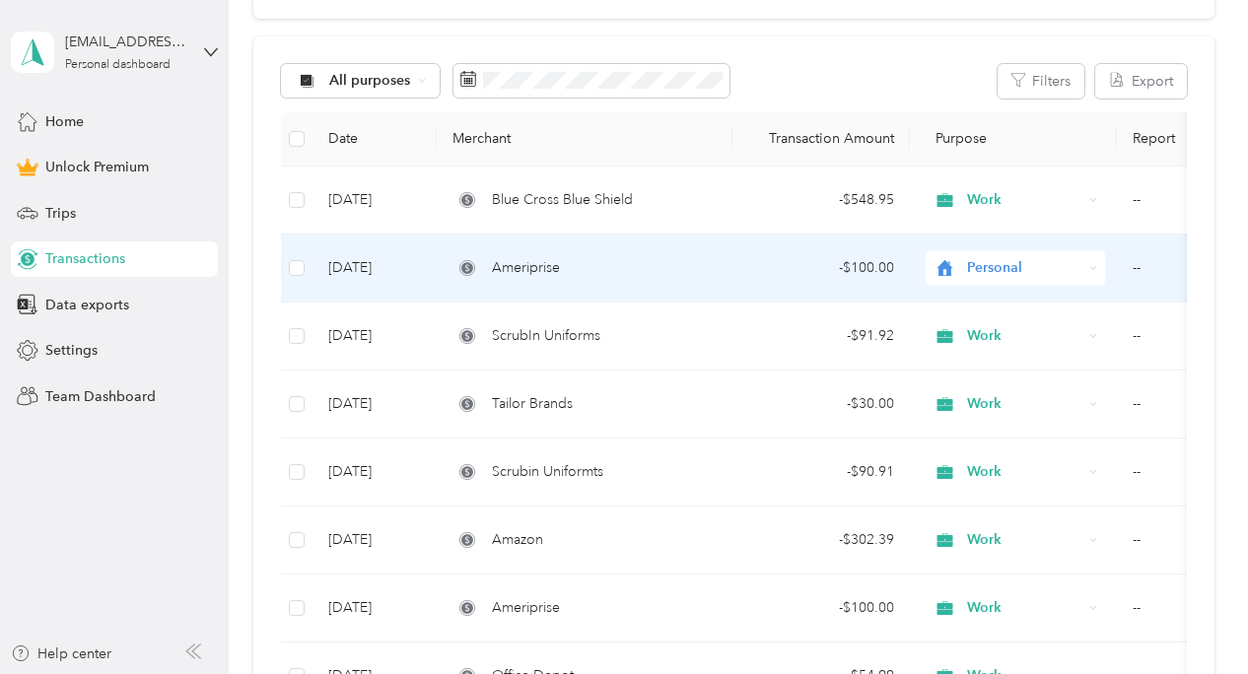
click at [1045, 264] on span "Personal" at bounding box center [1024, 268] width 115 height 22
click at [1031, 303] on span "Work" at bounding box center [1032, 305] width 117 height 21
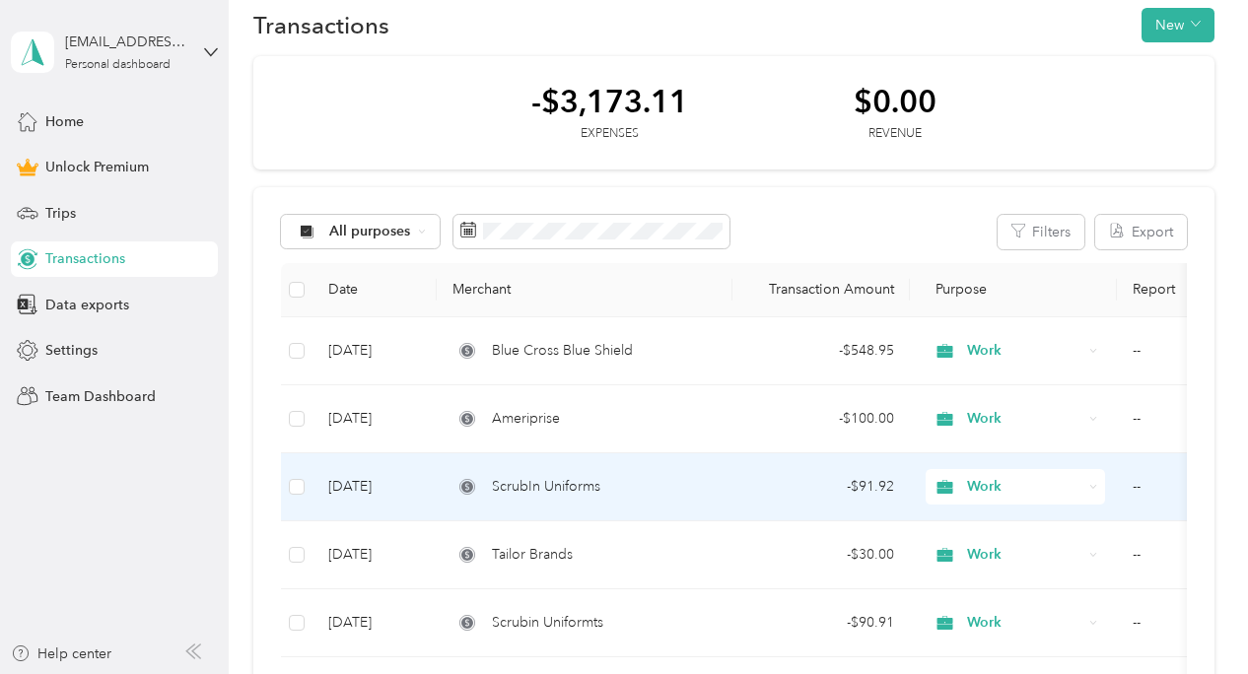
scroll to position [26, 0]
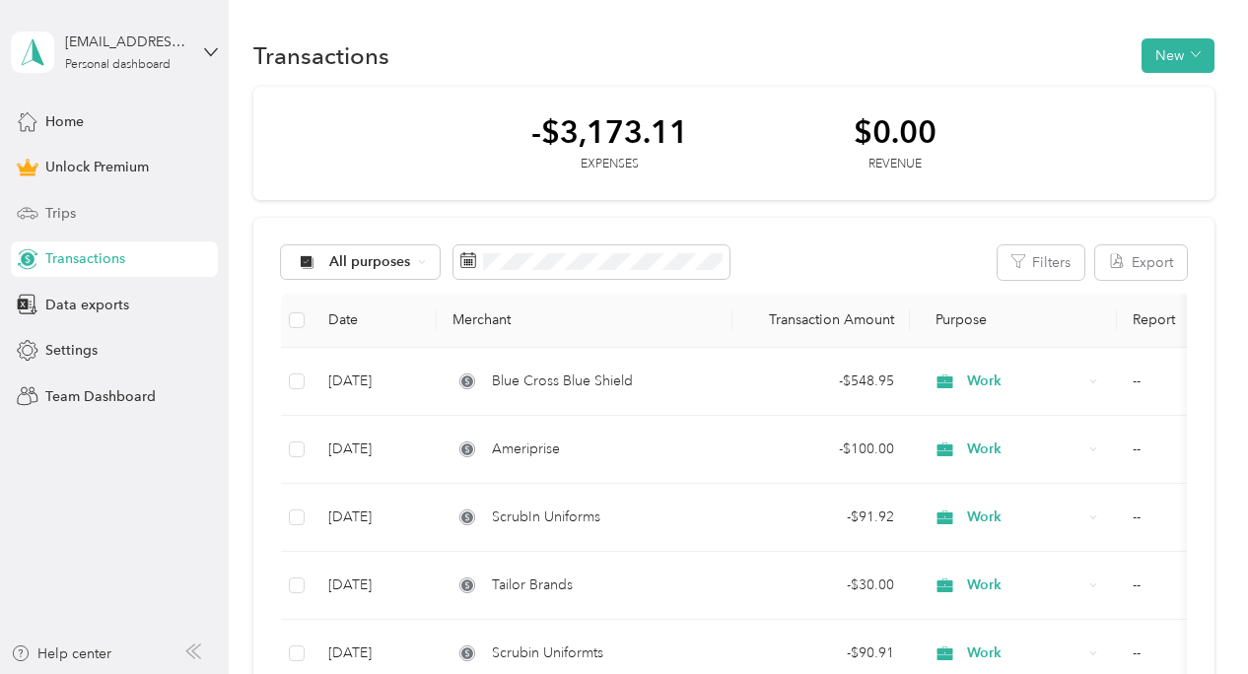
click at [99, 213] on div "Trips" at bounding box center [114, 212] width 207 height 35
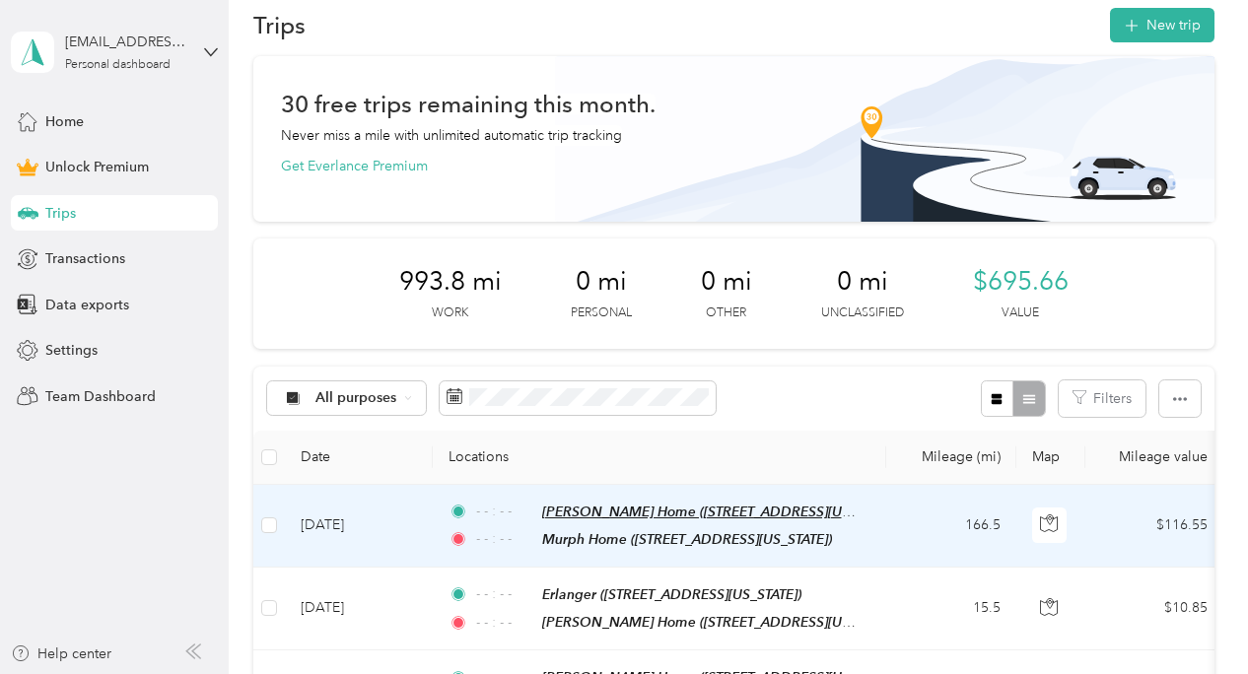
scroll to position [28, 0]
